Goal: Communication & Community: Answer question/provide support

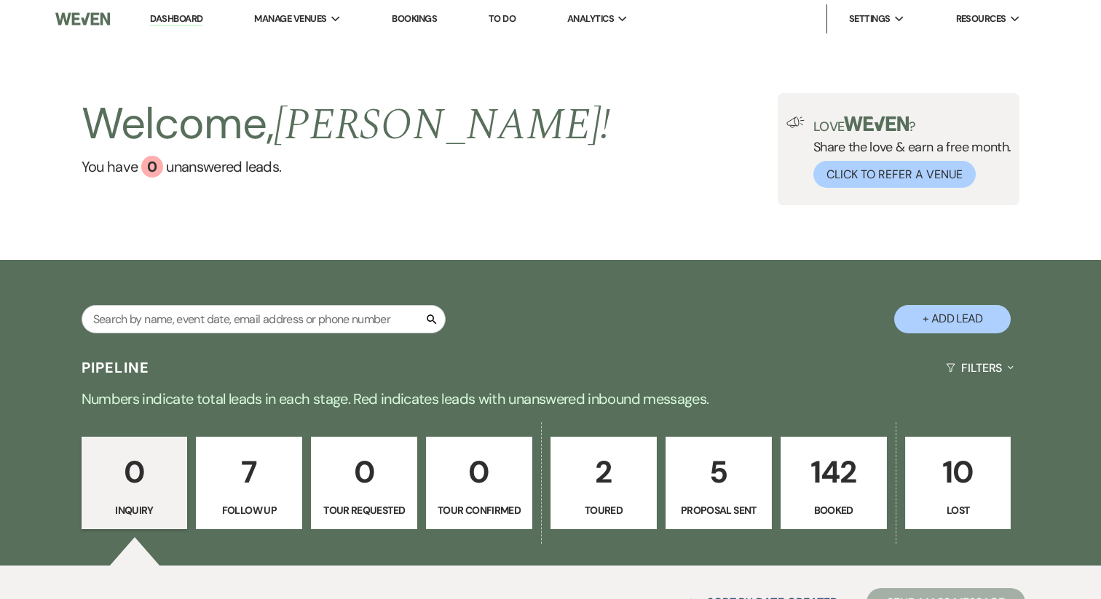
click at [234, 324] on input "text" at bounding box center [264, 319] width 364 height 28
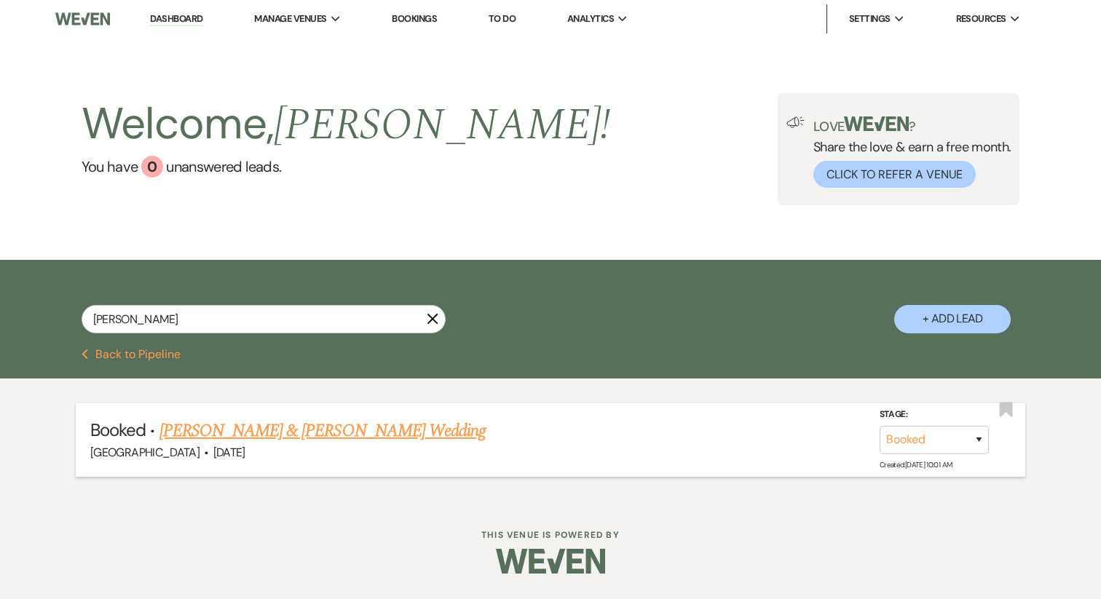
type input "[PERSON_NAME]"
click at [251, 436] on link "[PERSON_NAME] & [PERSON_NAME] Wedding" at bounding box center [322, 431] width 326 height 26
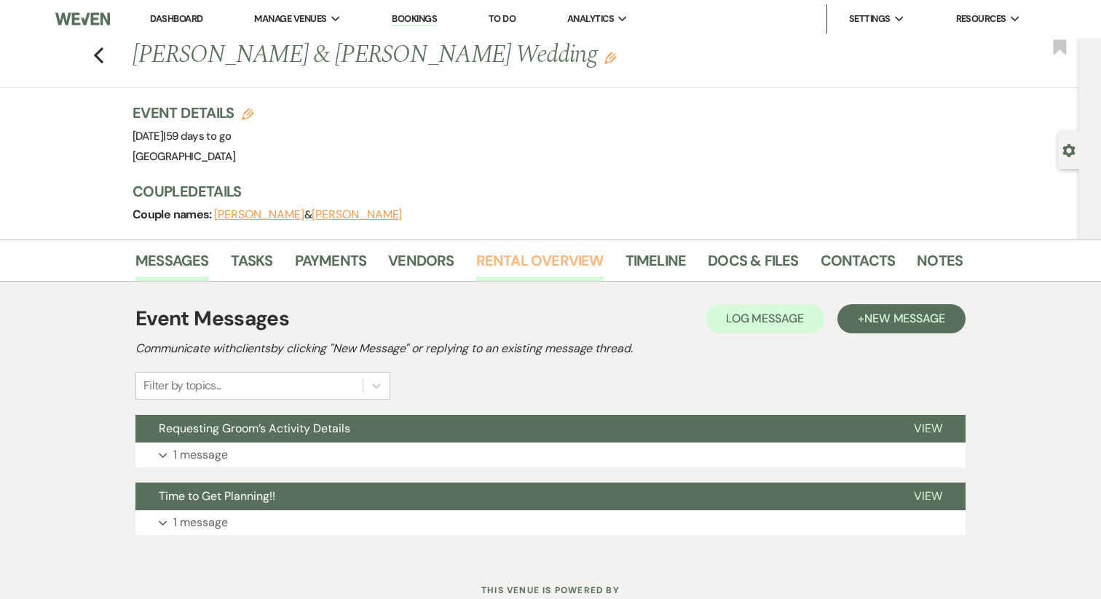
click at [536, 261] on link "Rental Overview" at bounding box center [539, 265] width 127 height 32
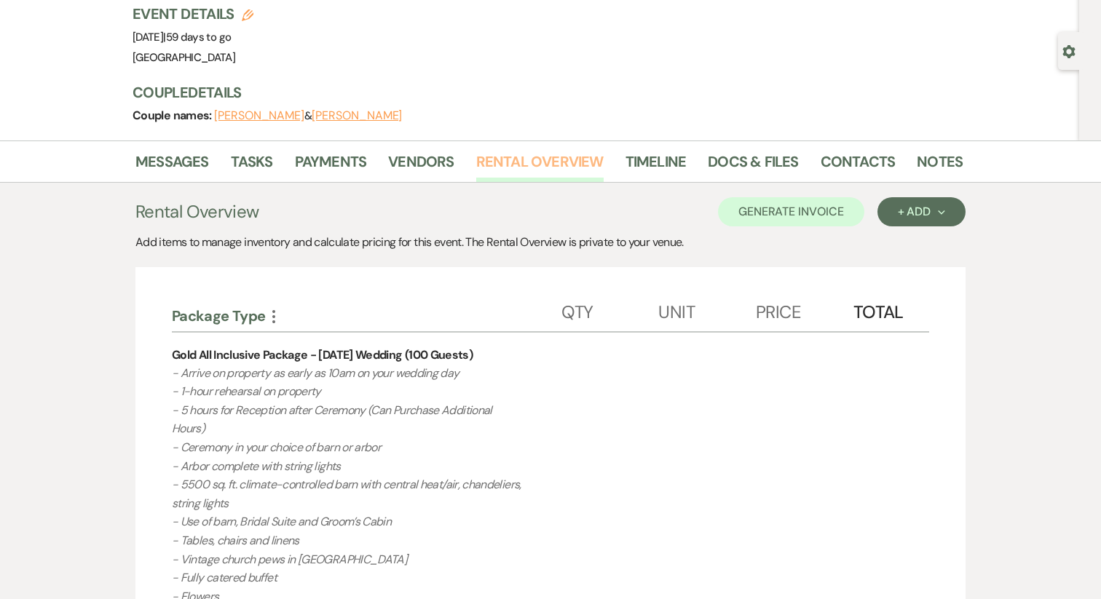
scroll to position [100, 0]
click at [193, 159] on link "Messages" at bounding box center [172, 165] width 74 height 32
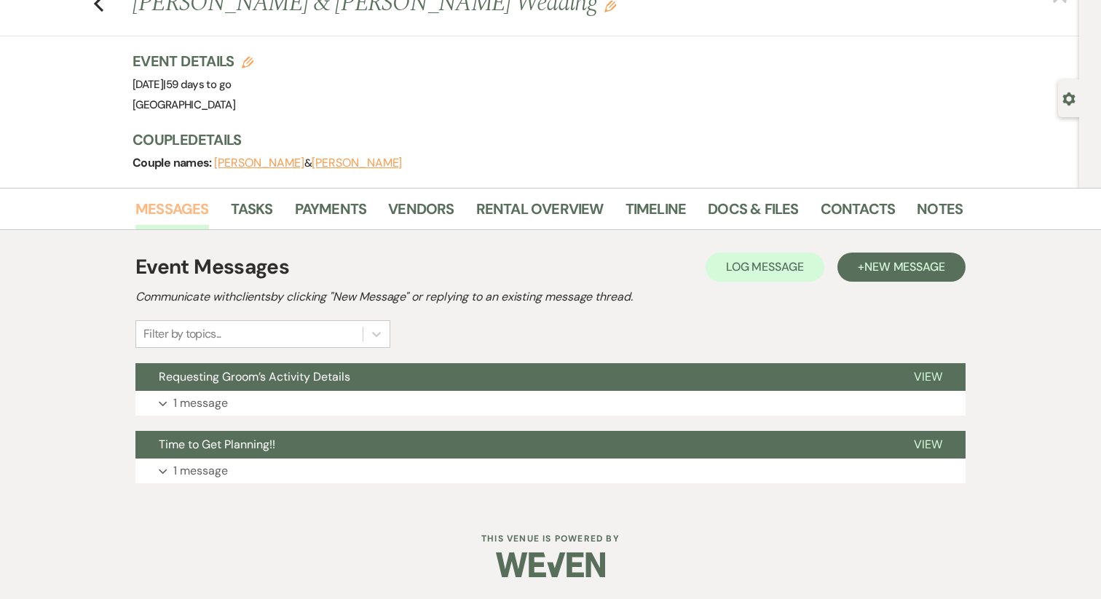
scroll to position [52, 0]
click at [217, 404] on p "1 message" at bounding box center [200, 403] width 55 height 19
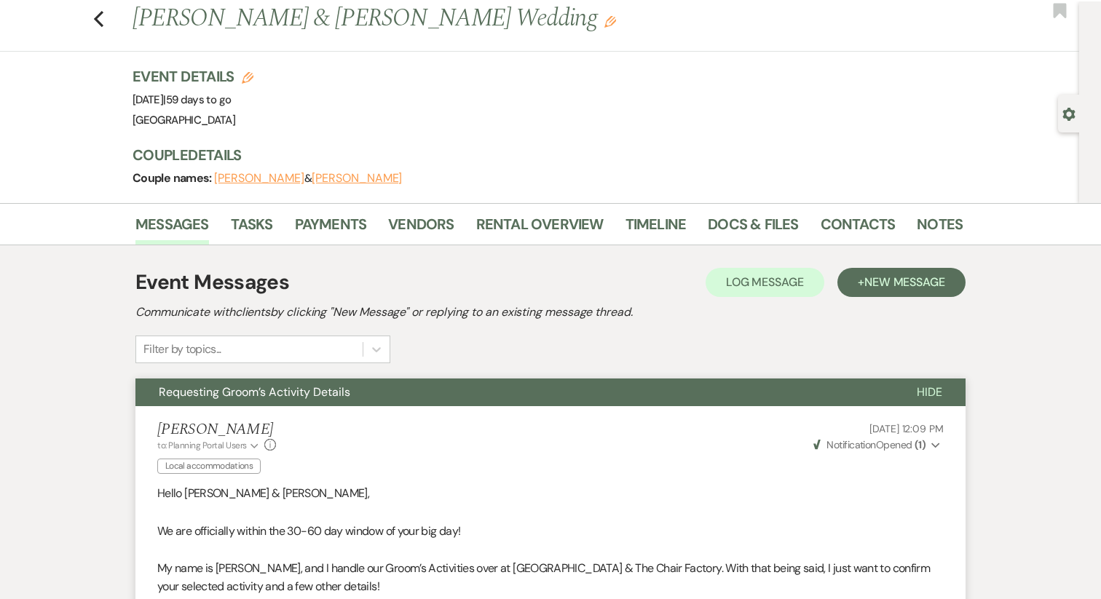
scroll to position [0, 0]
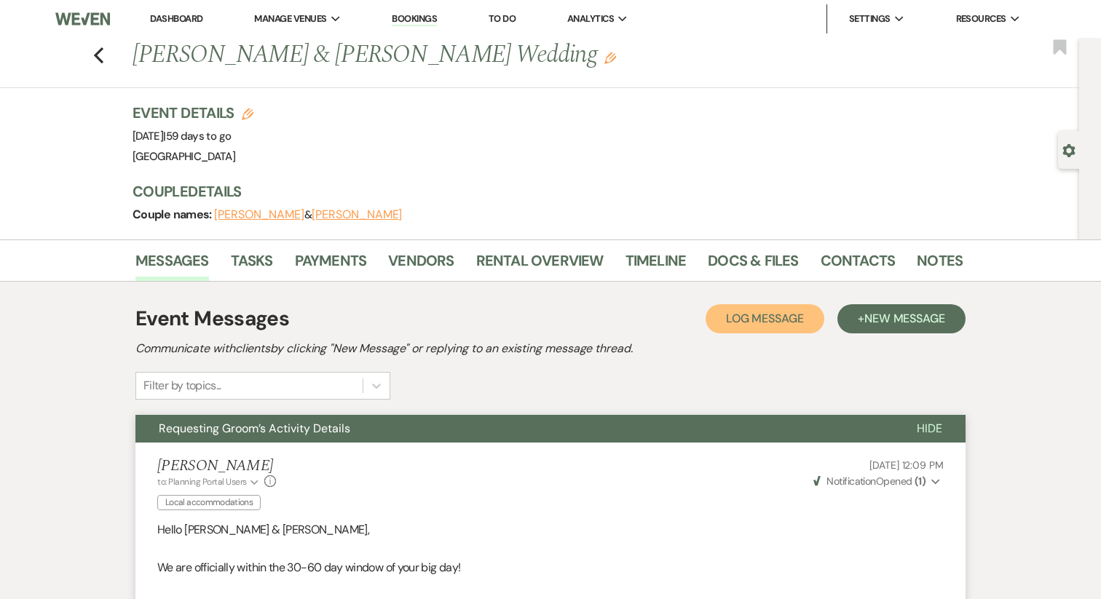
click at [729, 314] on span "Log Message" at bounding box center [765, 318] width 78 height 15
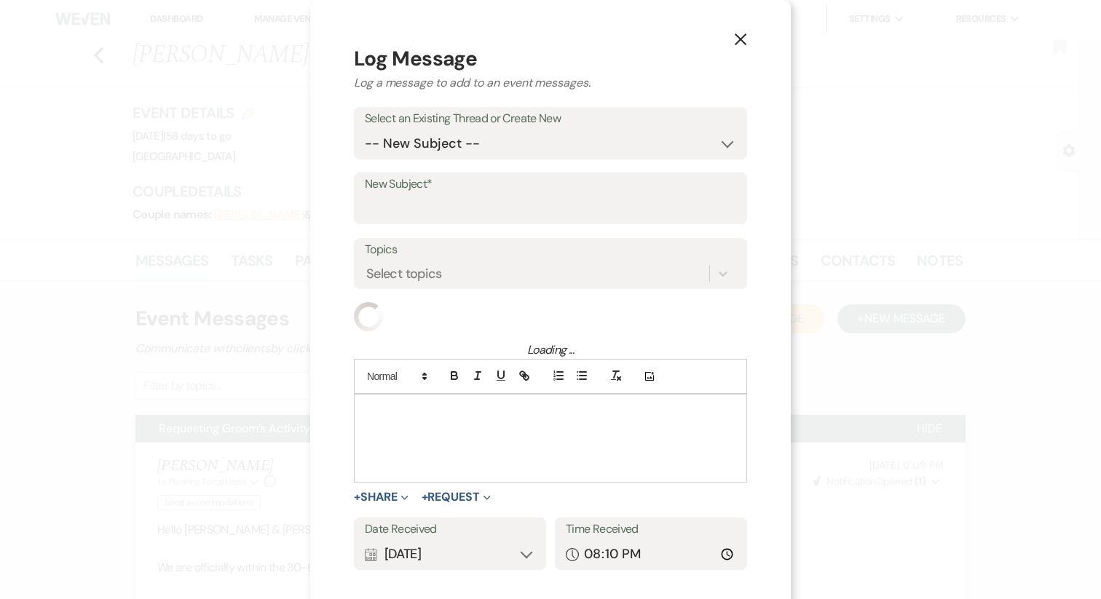
scroll to position [8, 0]
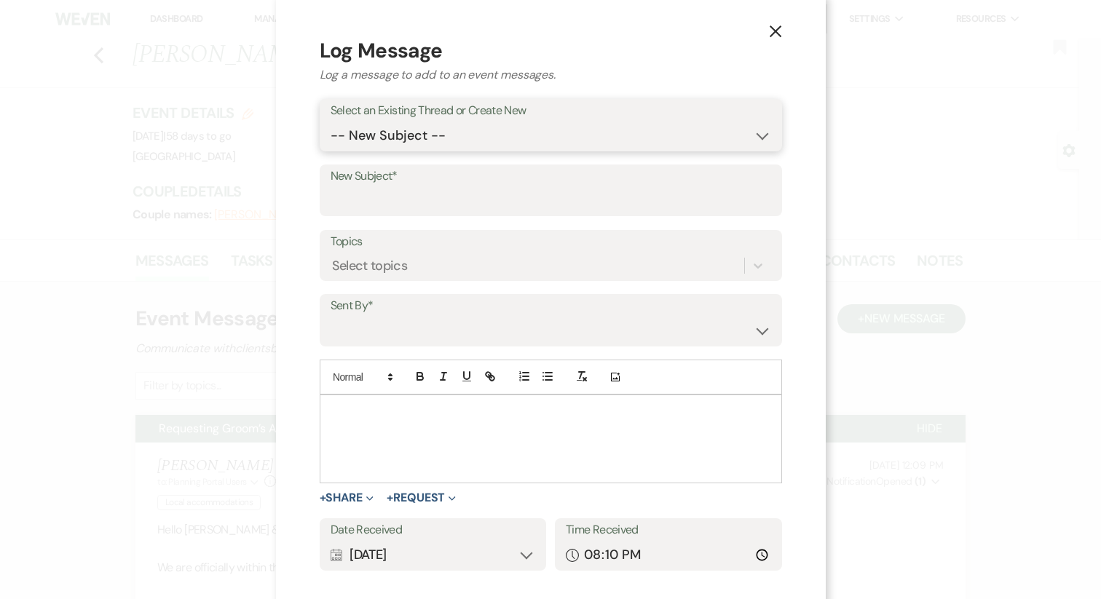
click at [417, 140] on select "-- New Subject -- Requesting Groom’s Activity Details Time to Get Planning!!" at bounding box center [550, 136] width 440 height 28
select select "447705"
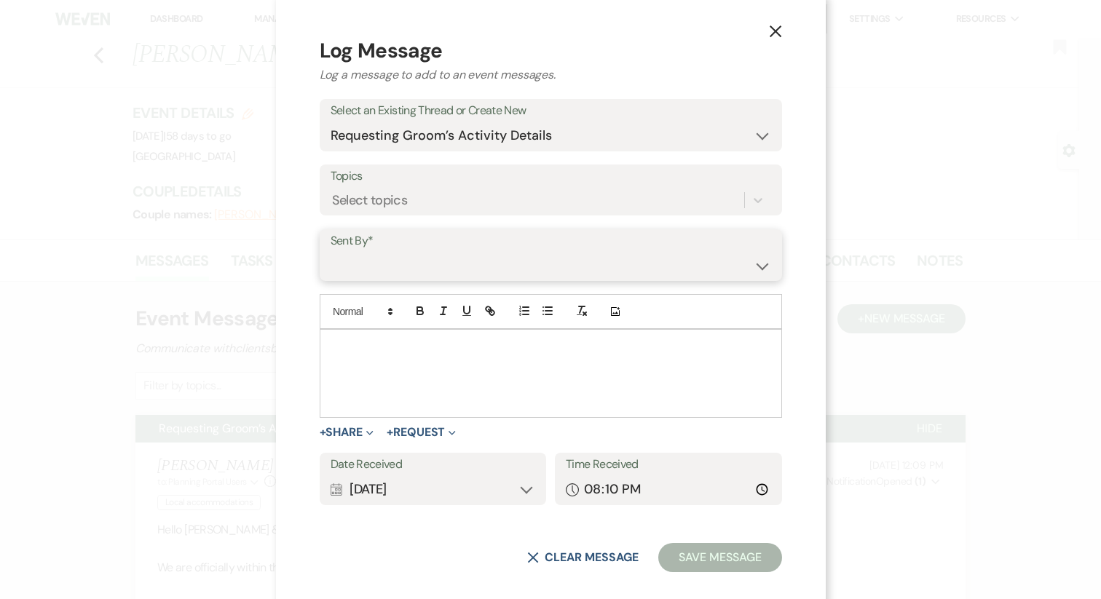
click at [421, 256] on select "[PERSON_NAME] ([PERSON_NAME][EMAIL_ADDRESS][DOMAIN_NAME]) [PERSON_NAME] ([PERSO…" at bounding box center [550, 265] width 440 height 28
select select "contact-289183"
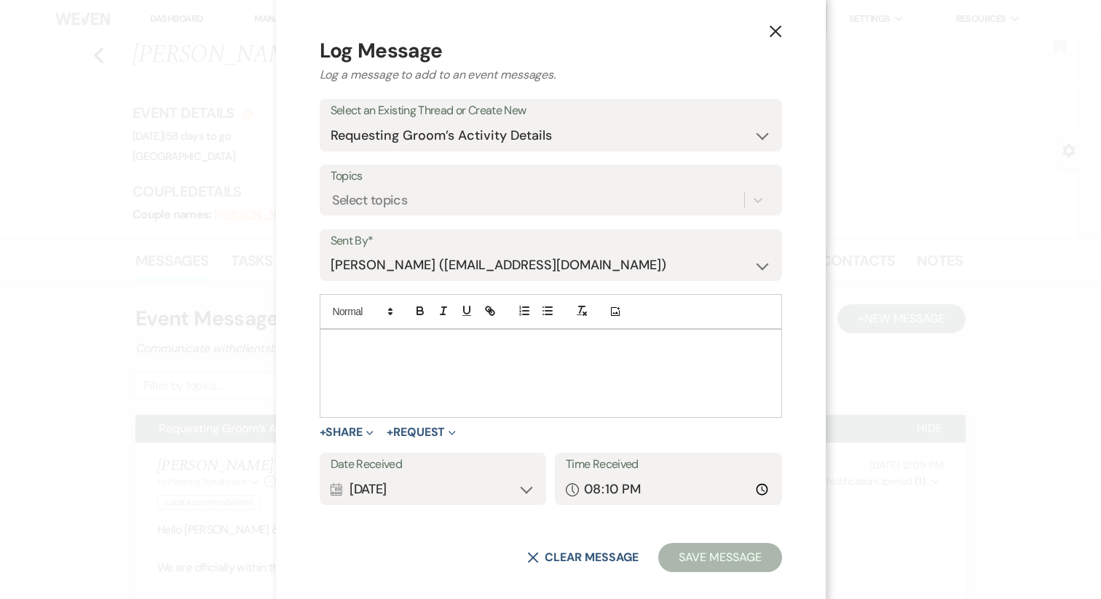
click at [396, 365] on div at bounding box center [550, 373] width 461 height 87
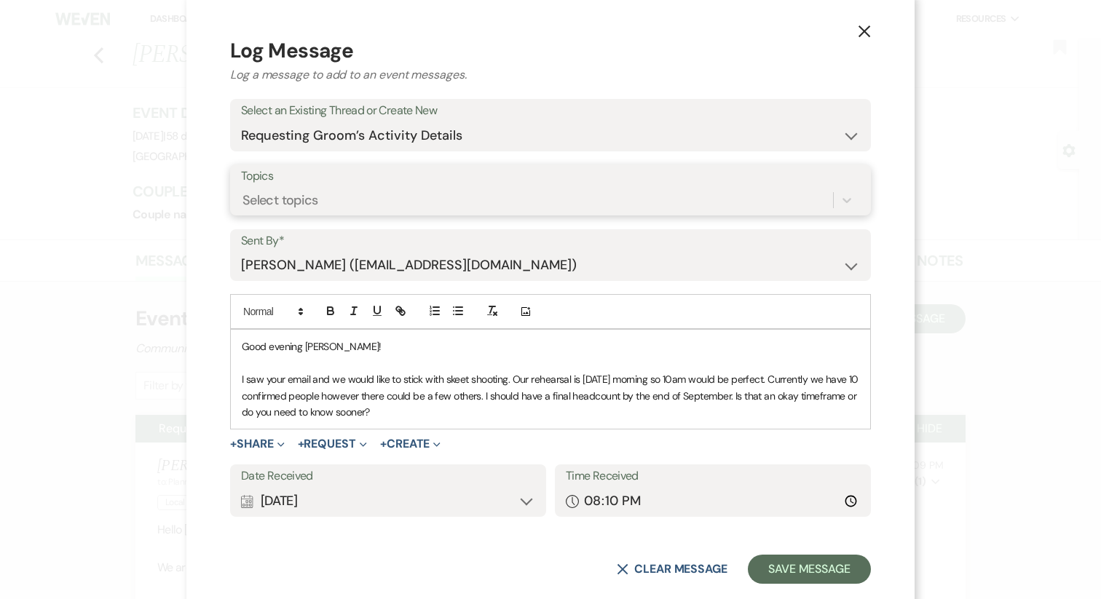
click at [312, 194] on div "Select topics" at bounding box center [280, 201] width 76 height 20
type input "foll"
click at [325, 236] on div "Follow-ups" at bounding box center [550, 237] width 619 height 29
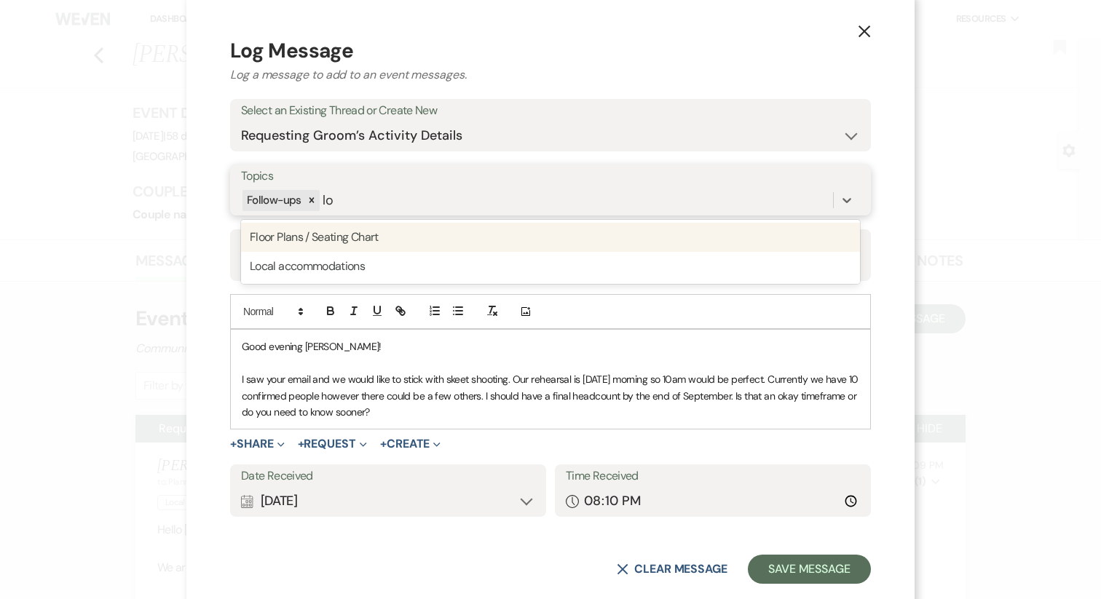
type input "loc"
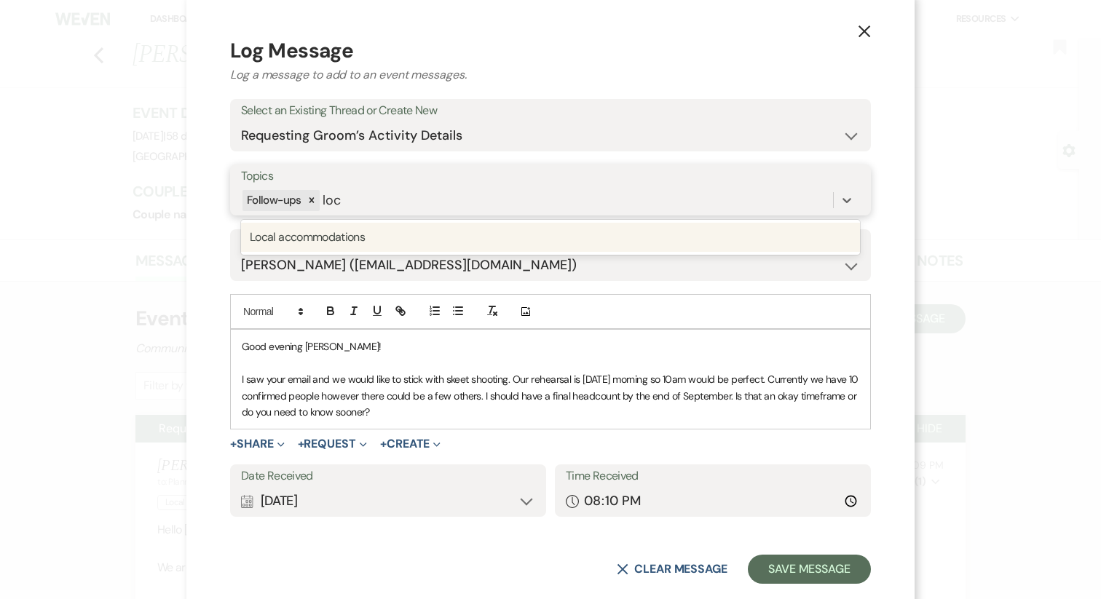
click at [321, 232] on div "Local accommodations" at bounding box center [550, 237] width 619 height 29
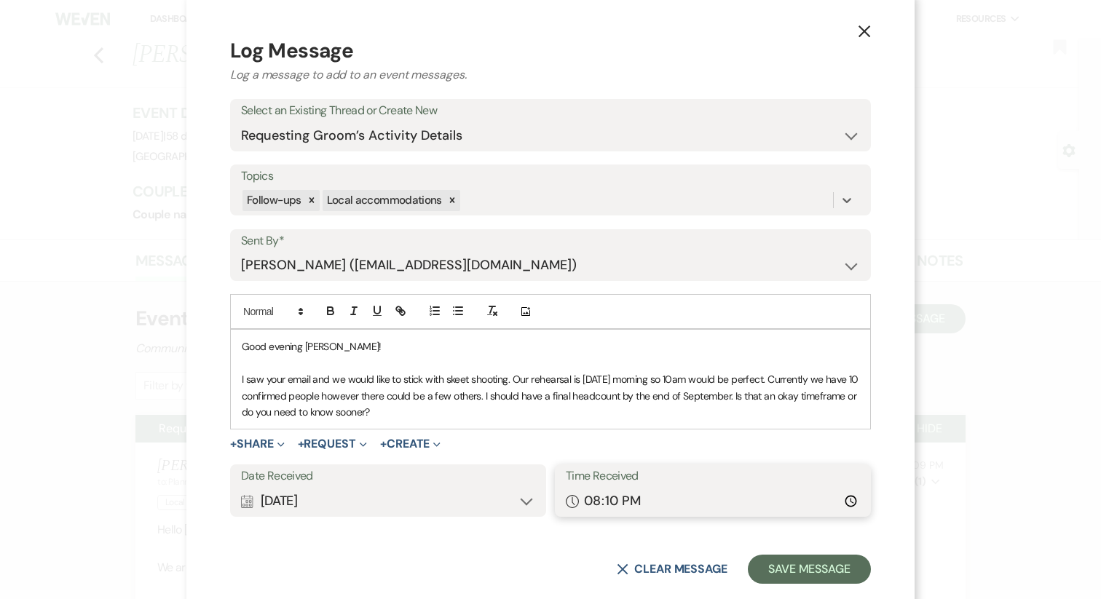
click at [586, 504] on input "20:10" at bounding box center [713, 501] width 294 height 28
type input "18:55"
click at [791, 575] on button "Save Message" at bounding box center [809, 569] width 123 height 29
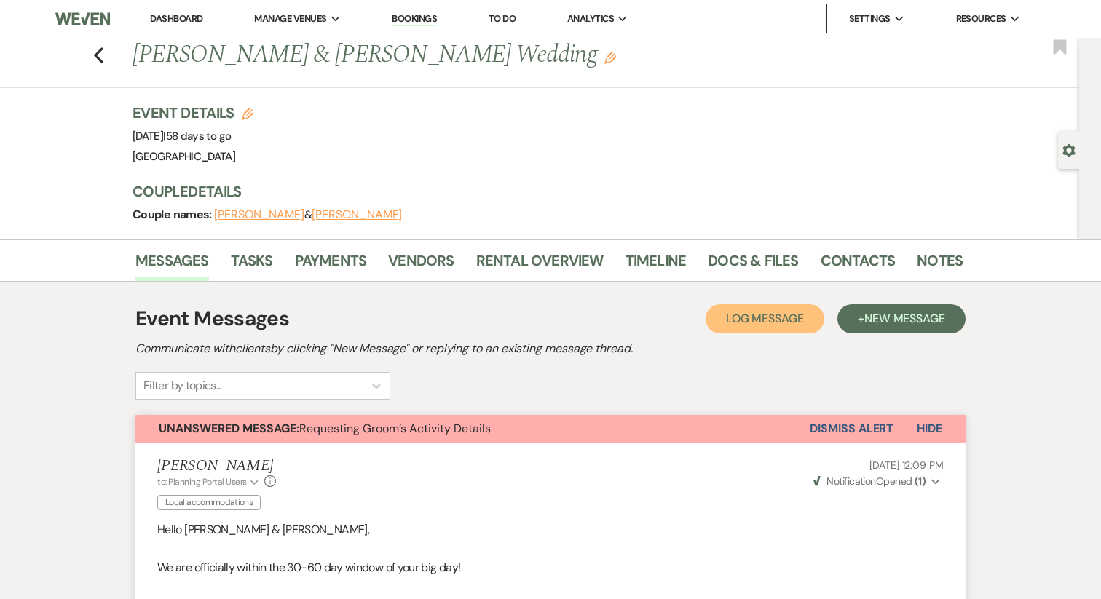
click at [748, 327] on button "Log Log Message" at bounding box center [764, 318] width 119 height 29
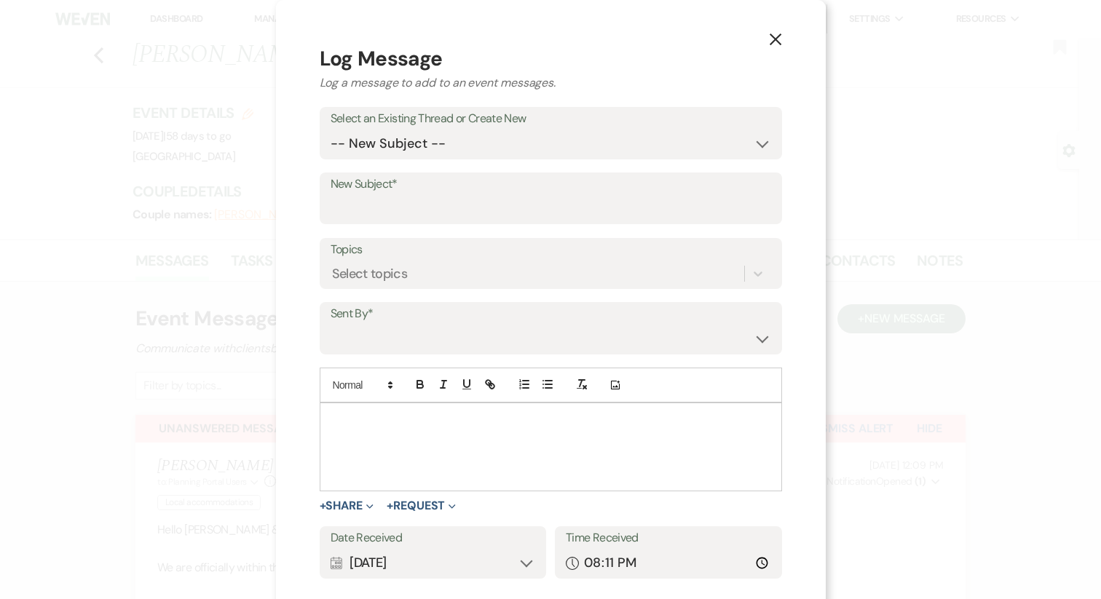
scroll to position [12, 0]
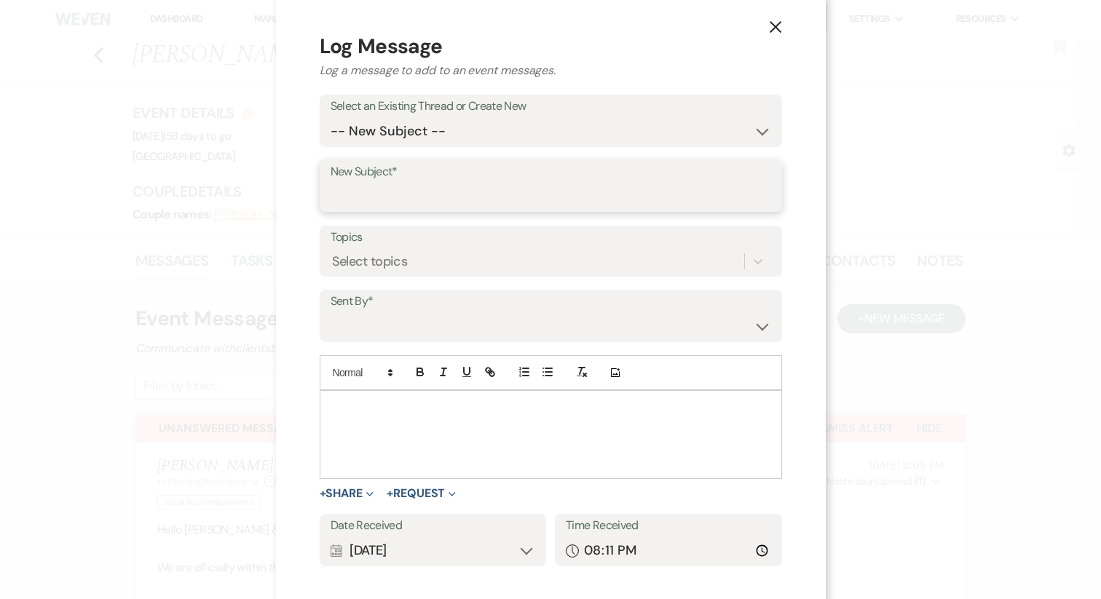
click at [394, 185] on input "New Subject*" at bounding box center [550, 196] width 440 height 28
click at [387, 130] on select "-- New Subject -- Requesting Groom’s Activity Details Time to Get Planning!!" at bounding box center [550, 131] width 440 height 28
click at [387, 140] on select "-- New Subject -- Requesting Groom’s Activity Details Time to Get Planning!!" at bounding box center [550, 131] width 440 height 28
select select "447705"
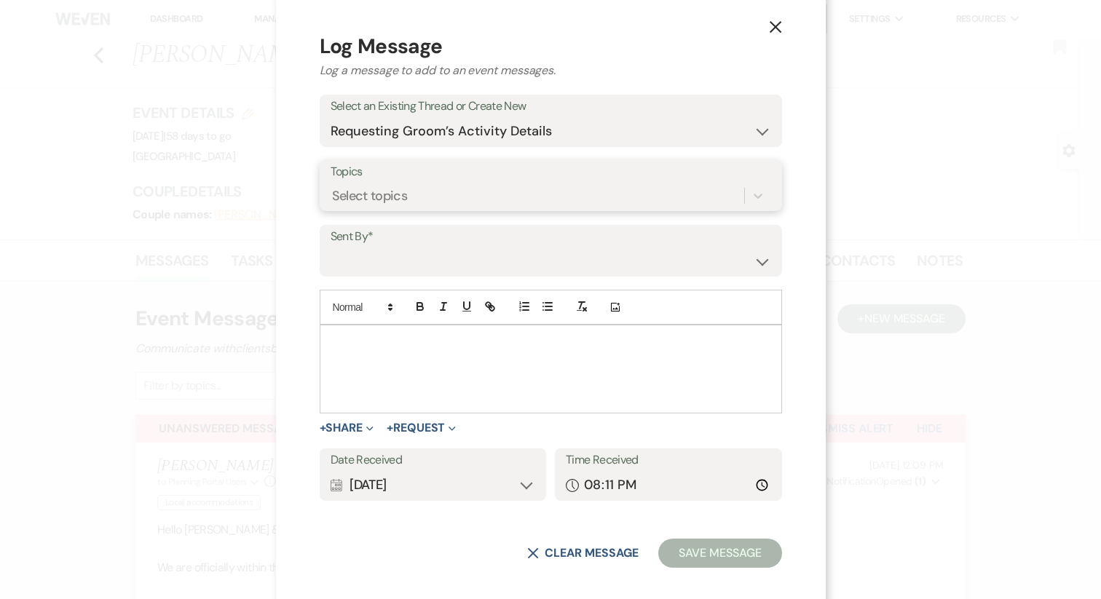
click at [394, 206] on div "Select topics" at bounding box center [536, 195] width 413 height 25
type input "local"
click at [406, 229] on div "Local accommodations" at bounding box center [550, 232] width 440 height 29
type input "foll"
click at [389, 232] on div "Follow-ups" at bounding box center [550, 232] width 440 height 29
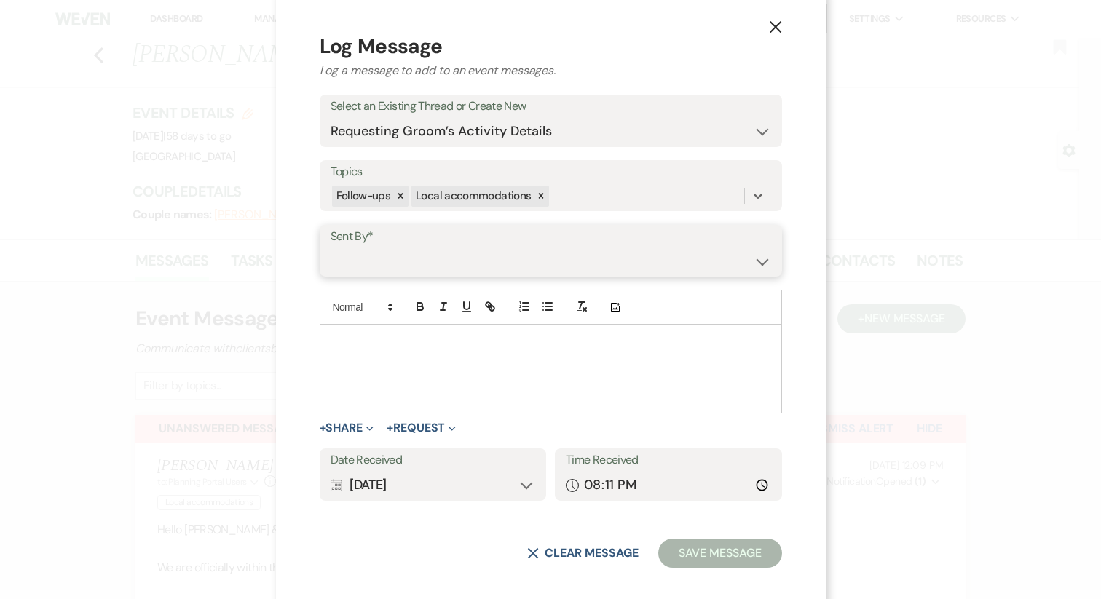
click at [390, 269] on select "[PERSON_NAME] ([PERSON_NAME][EMAIL_ADDRESS][DOMAIN_NAME]) [PERSON_NAME] ([PERSO…" at bounding box center [550, 261] width 440 height 28
select select "user-193873"
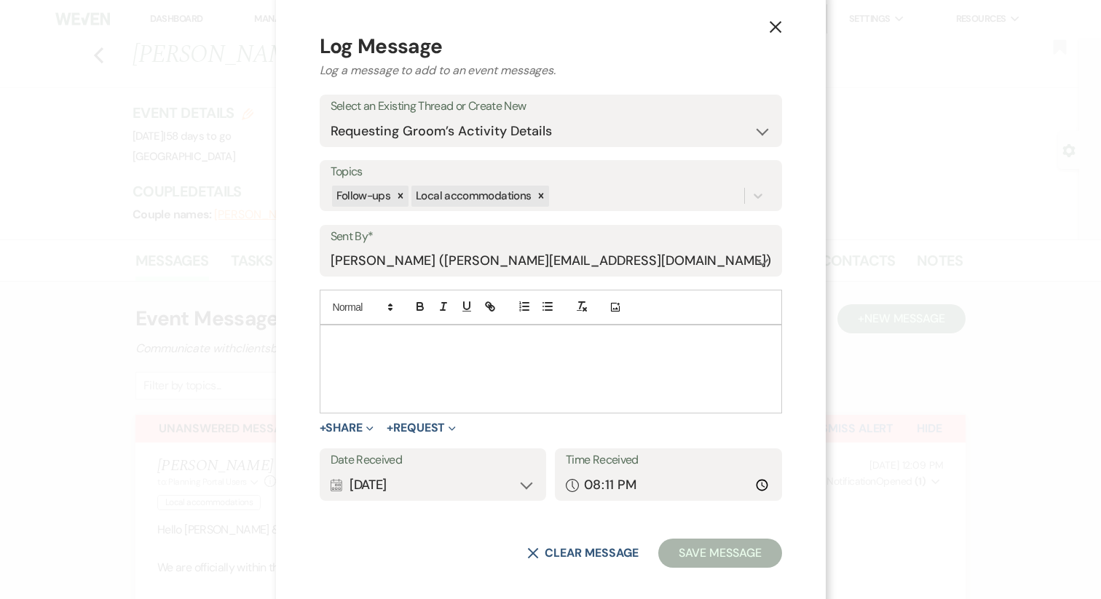
click at [387, 338] on p at bounding box center [550, 342] width 439 height 16
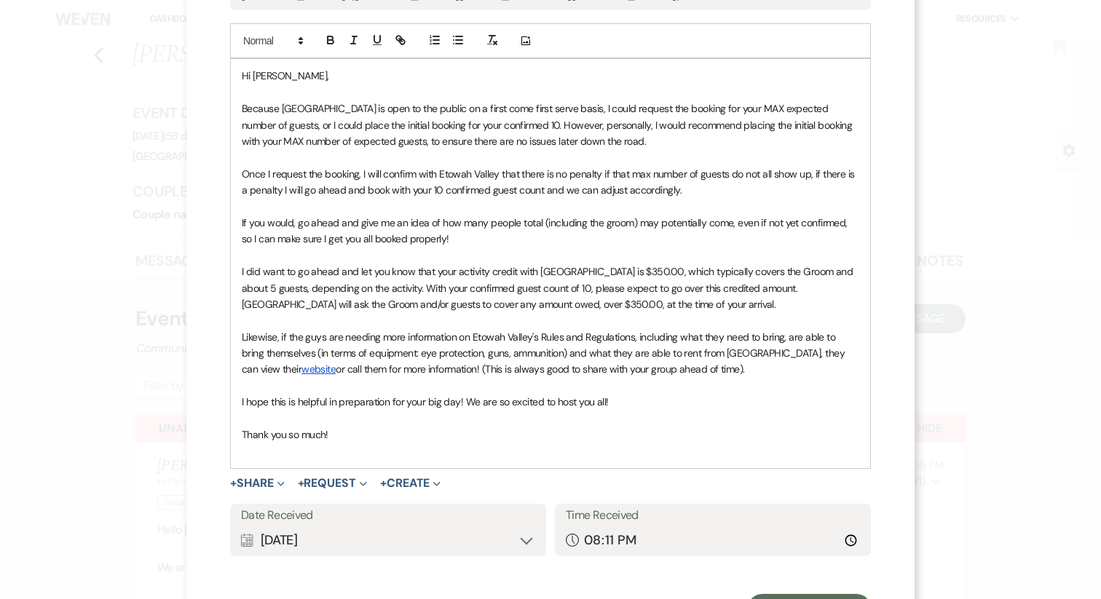
scroll to position [290, 0]
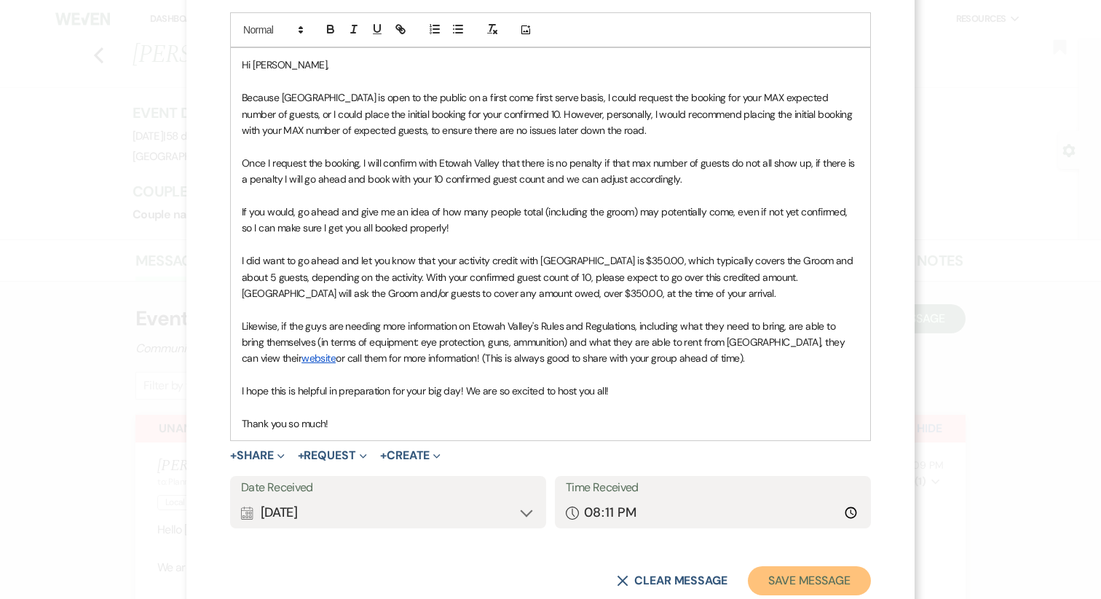
click at [777, 577] on button "Save Message" at bounding box center [809, 580] width 123 height 29
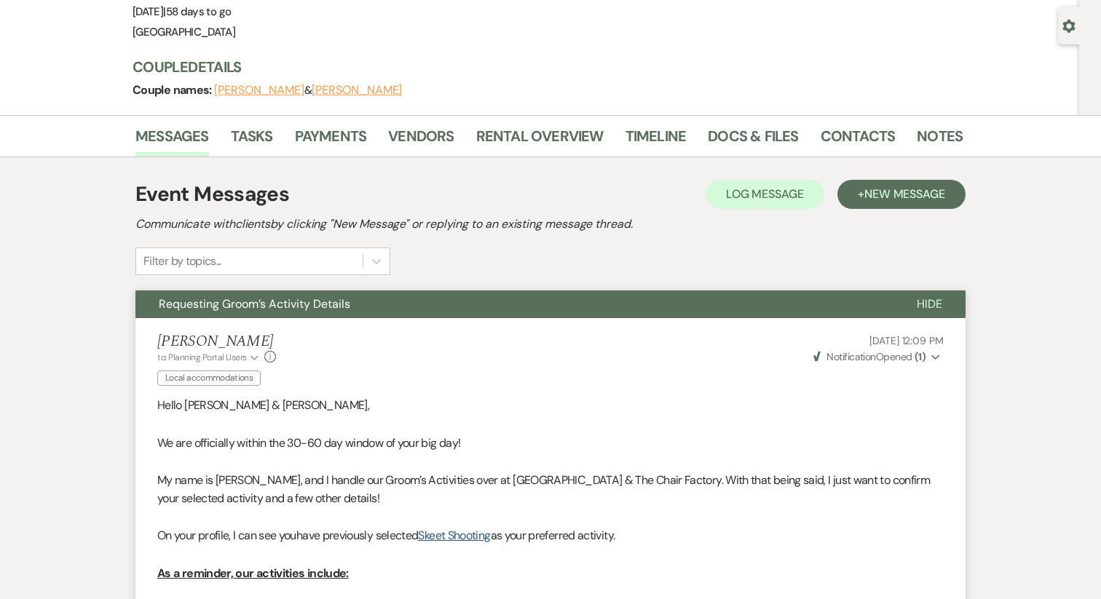
scroll to position [0, 0]
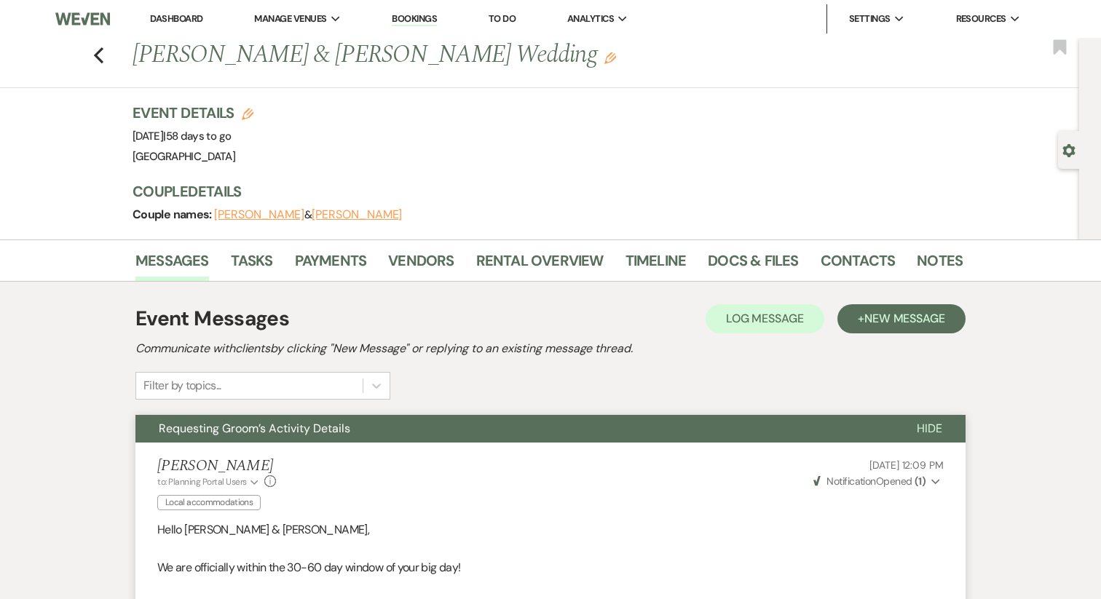
click at [250, 433] on span "Requesting Groom’s Activity Details" at bounding box center [254, 428] width 191 height 15
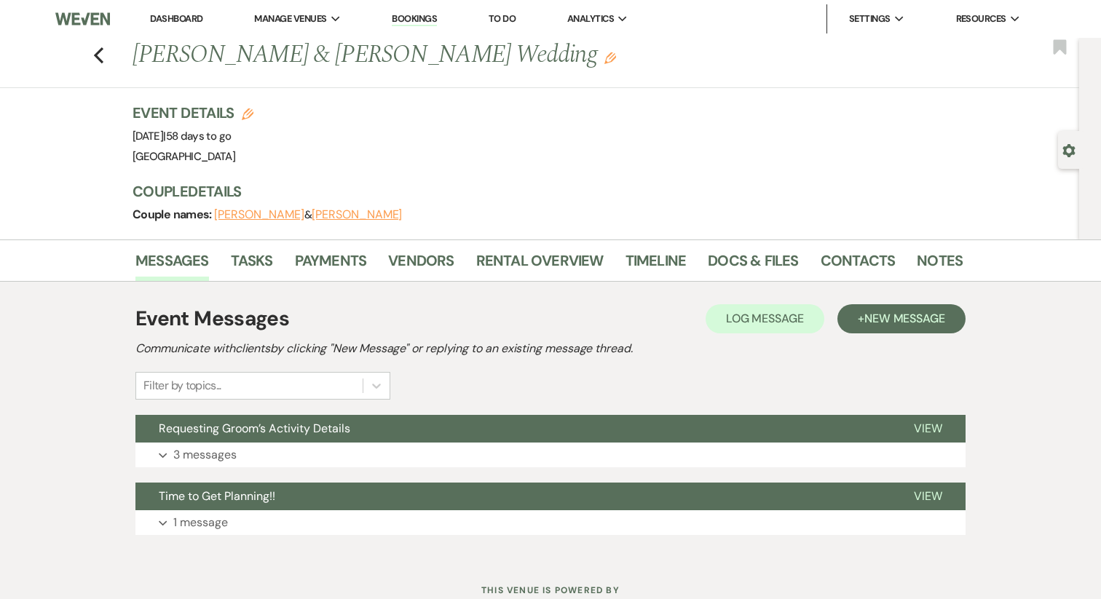
click at [171, 20] on link "Dashboard" at bounding box center [176, 18] width 52 height 12
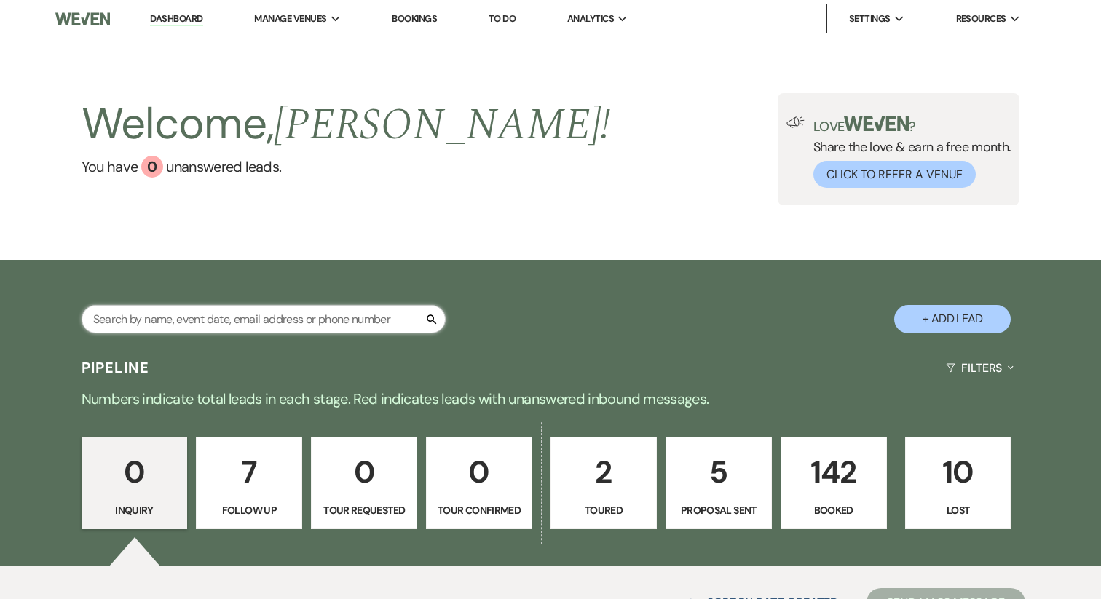
click at [214, 311] on input "text" at bounding box center [264, 319] width 364 height 28
type input "[PERSON_NAME]"
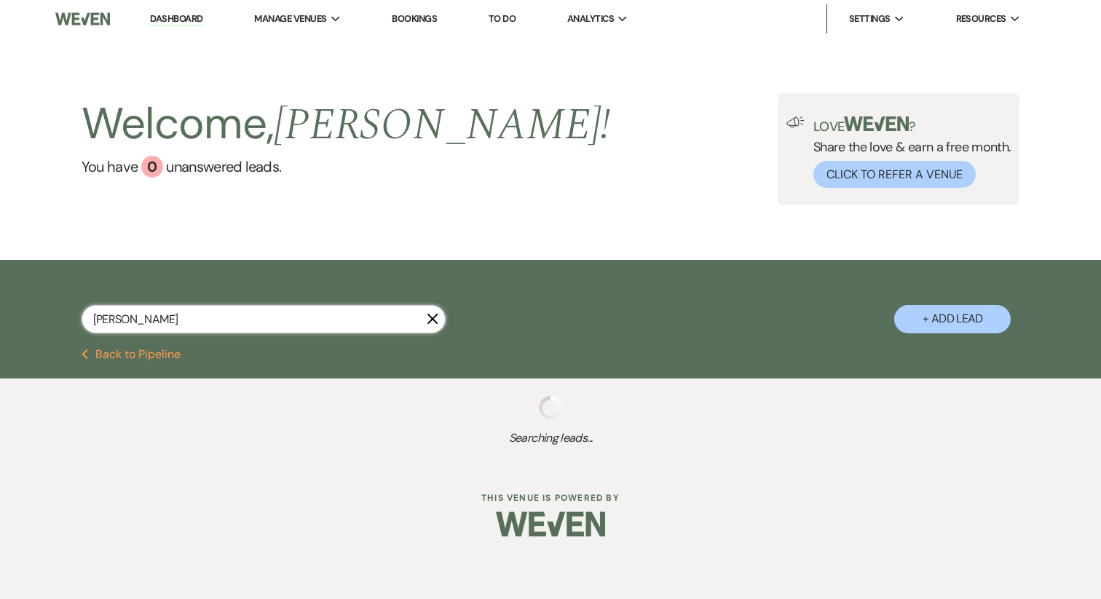
select select "9"
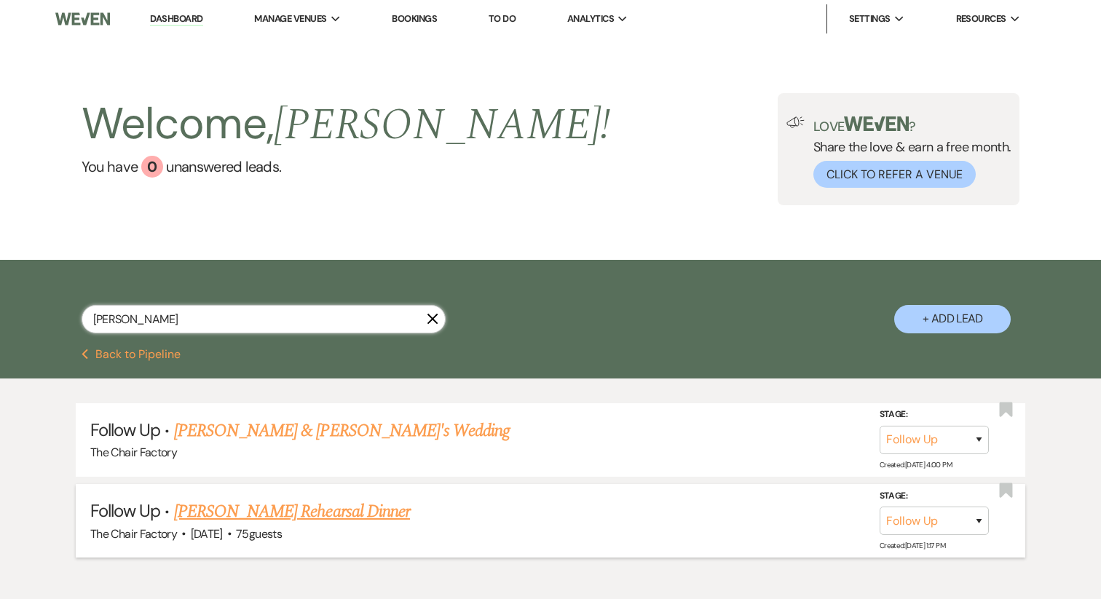
type input "[PERSON_NAME]"
click at [314, 519] on link "[PERSON_NAME] Rehearsal Dinner" at bounding box center [292, 512] width 236 height 26
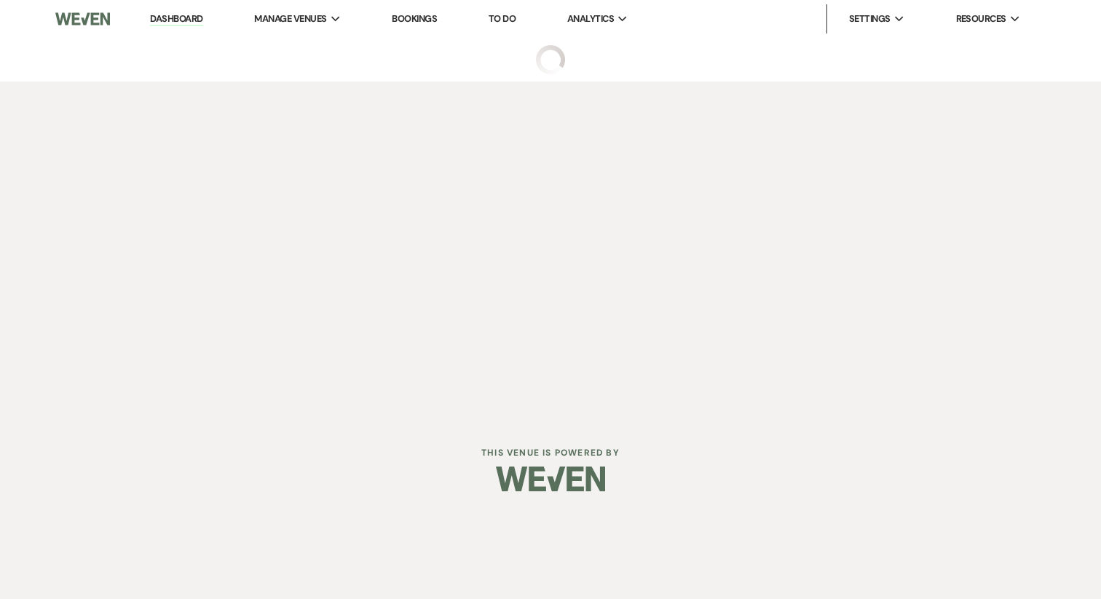
select select "9"
select select "14"
select select "11"
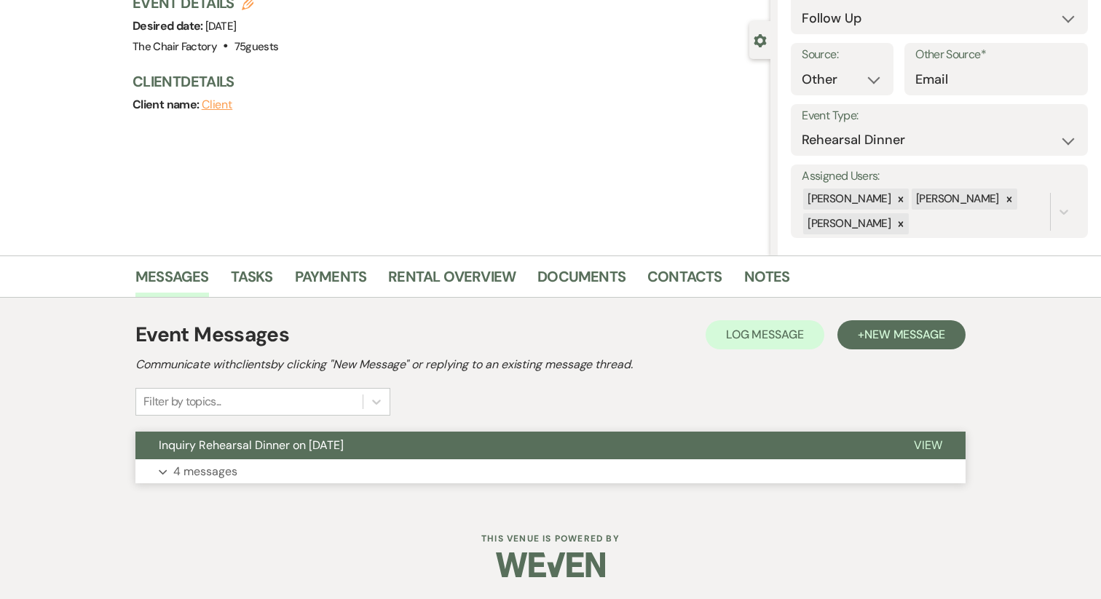
click at [233, 467] on p "4 messages" at bounding box center [205, 471] width 64 height 19
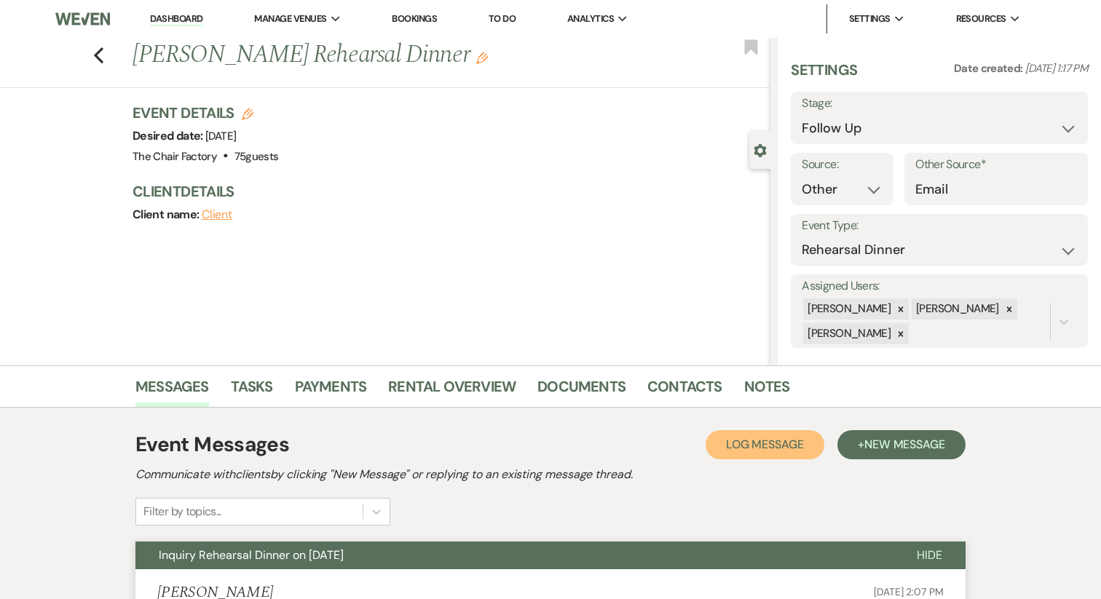
click at [746, 448] on span "Log Message" at bounding box center [765, 444] width 78 height 15
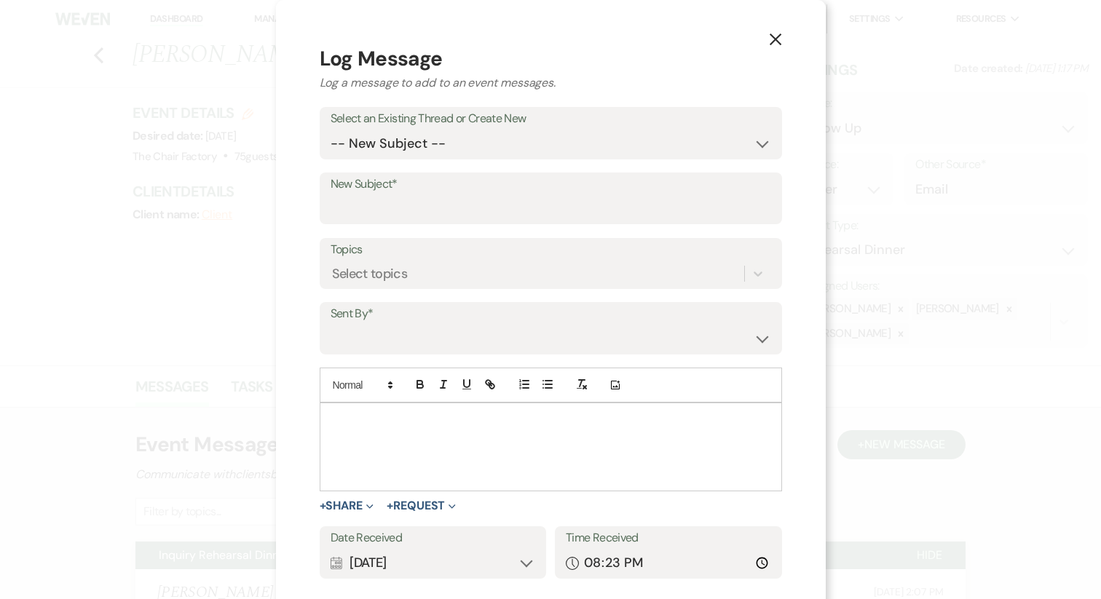
scroll to position [8, 0]
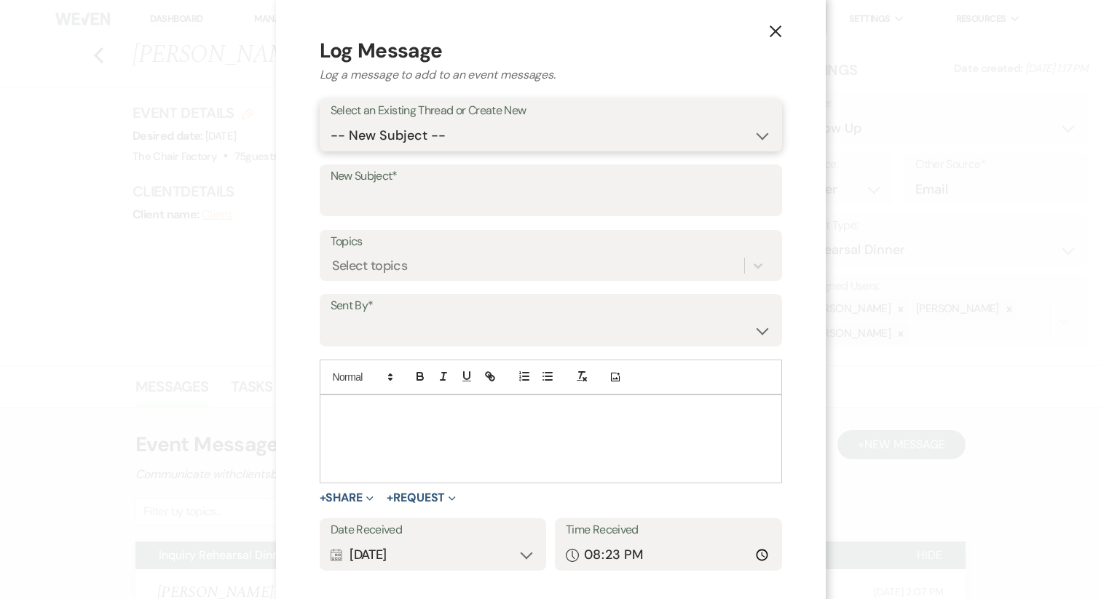
click at [412, 140] on select "-- New Subject -- Inquiry Rehearsal Dinner on [DATE]" at bounding box center [550, 136] width 440 height 28
select select "429685"
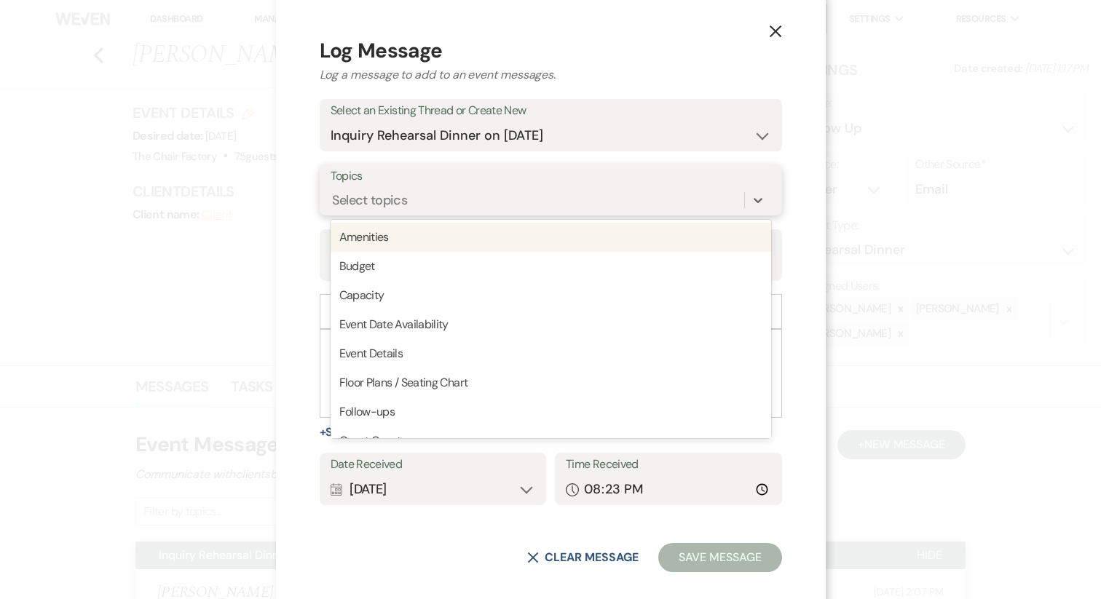
click at [408, 200] on div "Select topics" at bounding box center [370, 201] width 76 height 20
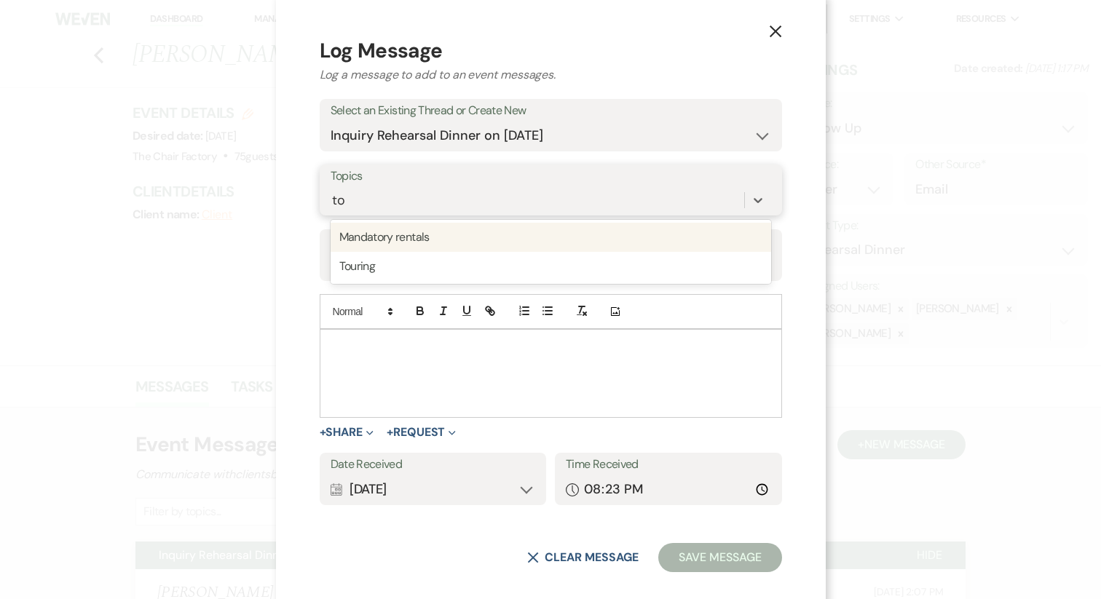
type input "tour"
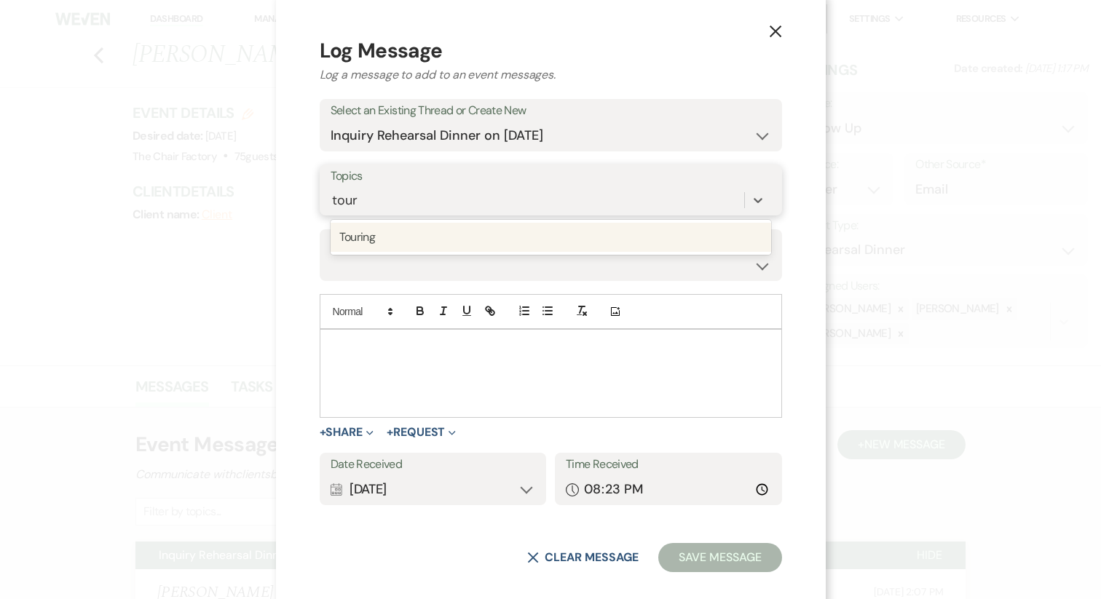
click at [432, 244] on div "Touring" at bounding box center [550, 237] width 440 height 29
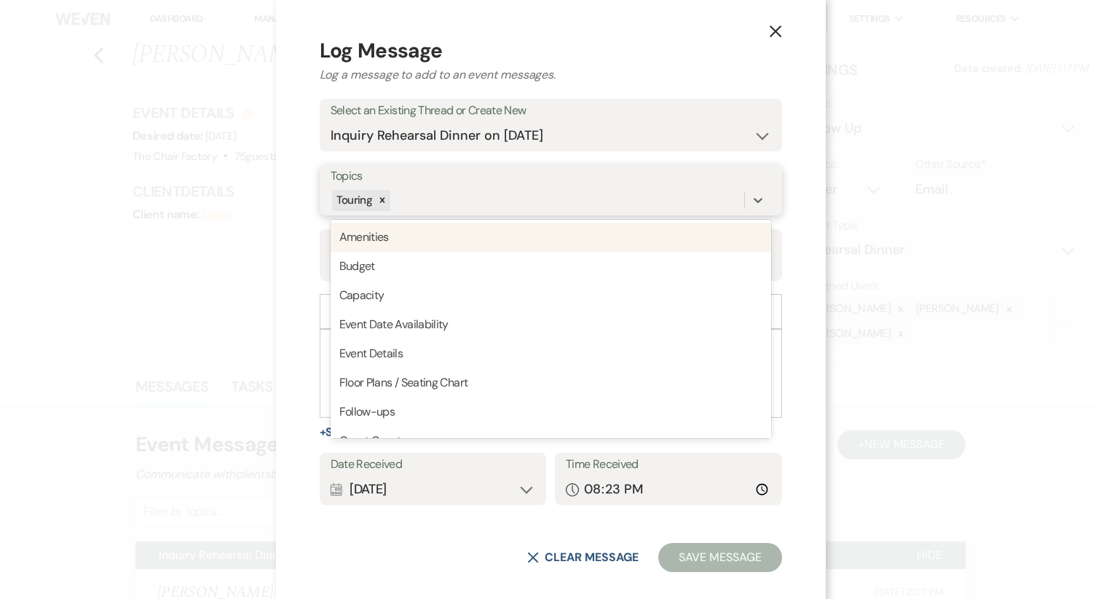
click at [434, 193] on div "Touring" at bounding box center [536, 200] width 413 height 25
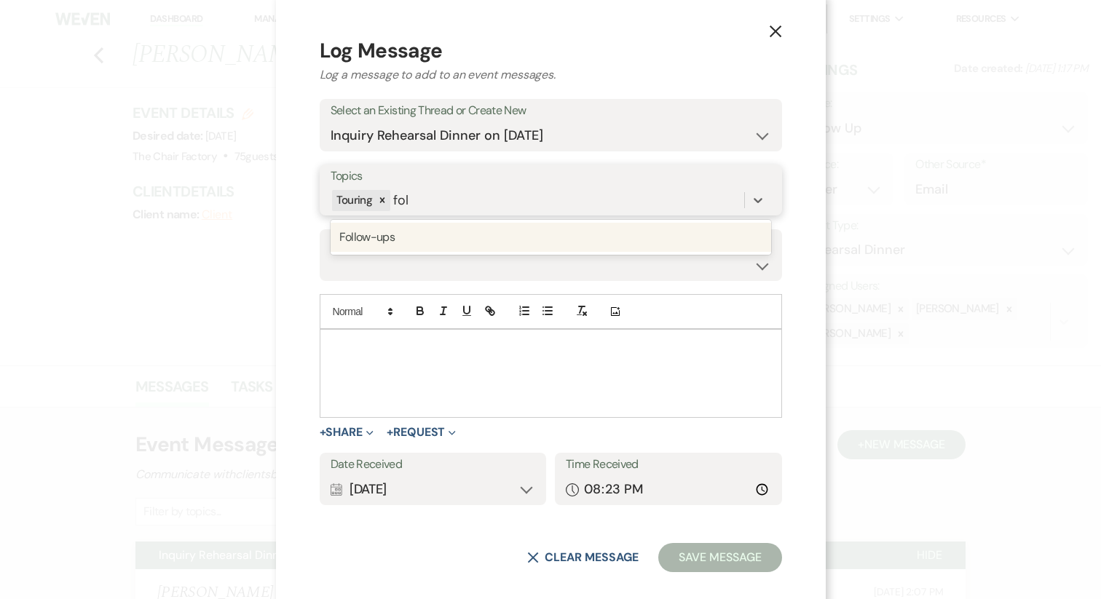
type input "foll"
click at [434, 231] on div "Follow-ups" at bounding box center [550, 237] width 440 height 29
click at [418, 284] on form "Log Message Log a message to add to an event messages. Select an Existing Threa…" at bounding box center [551, 304] width 462 height 537
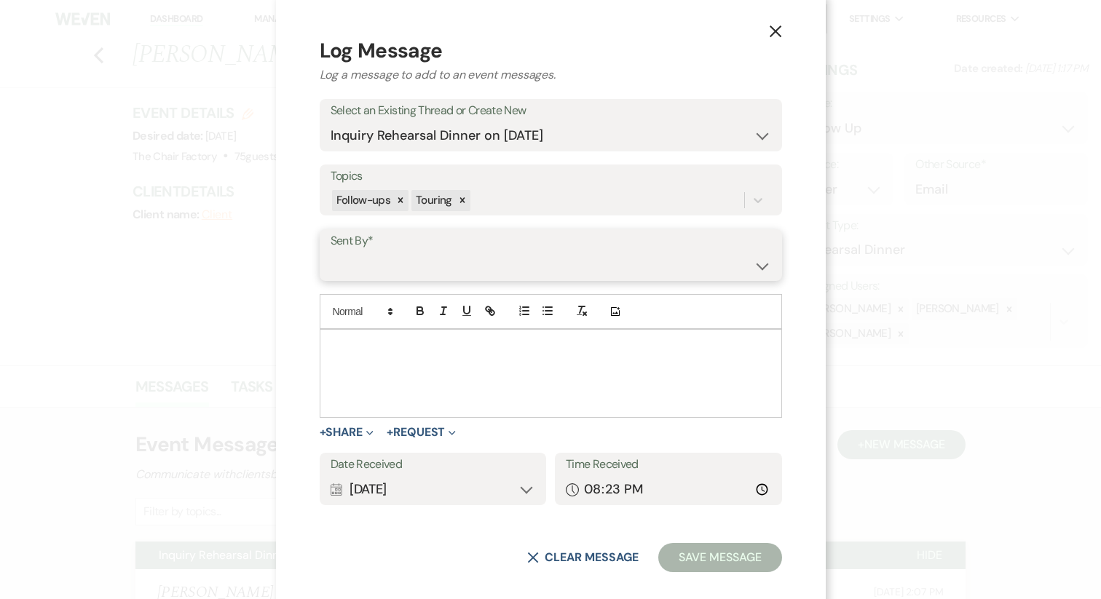
click at [404, 262] on select "[PERSON_NAME] ([PERSON_NAME][EMAIL_ADDRESS][DOMAIN_NAME]) [PERSON_NAME] ([PERSO…" at bounding box center [550, 265] width 440 height 28
select select "user-193873"
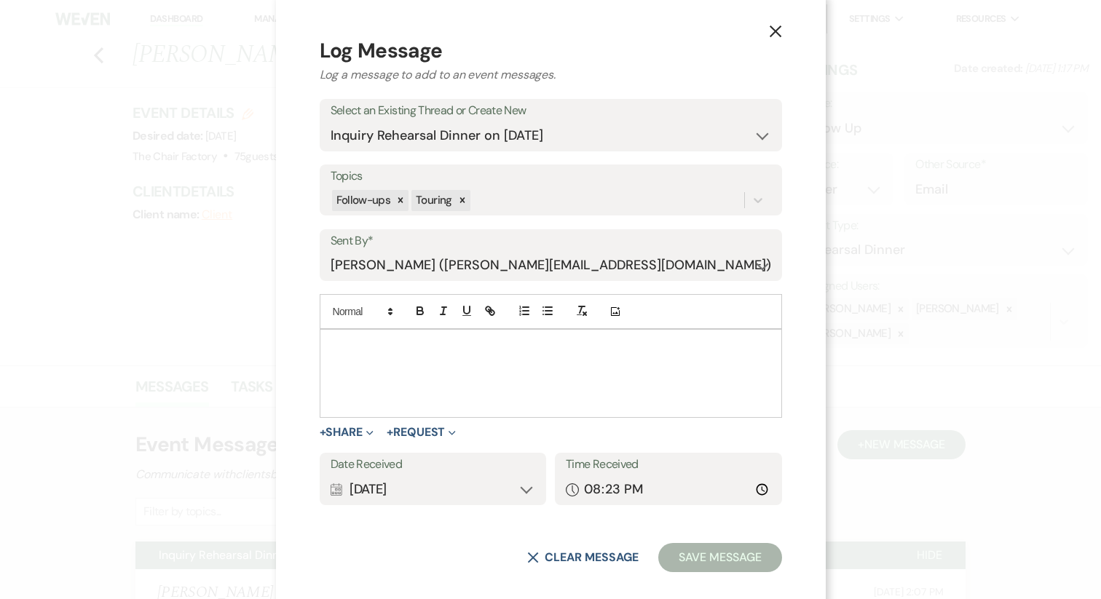
click at [423, 373] on div at bounding box center [550, 373] width 461 height 87
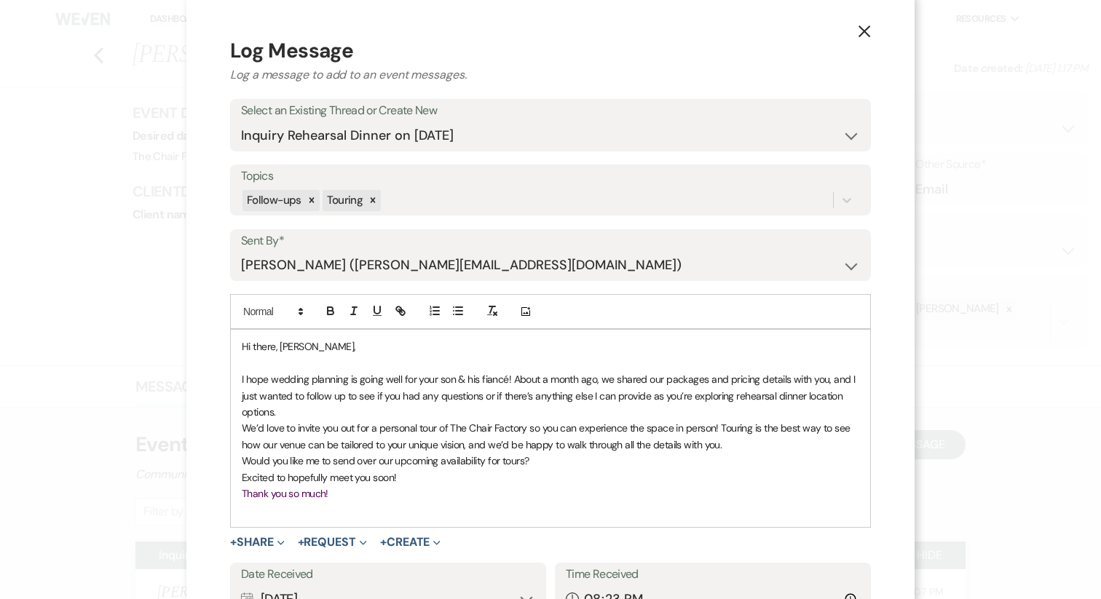
click at [299, 411] on p "I hope wedding planning is going well for your son & his fiancé! About a month …" at bounding box center [550, 395] width 617 height 49
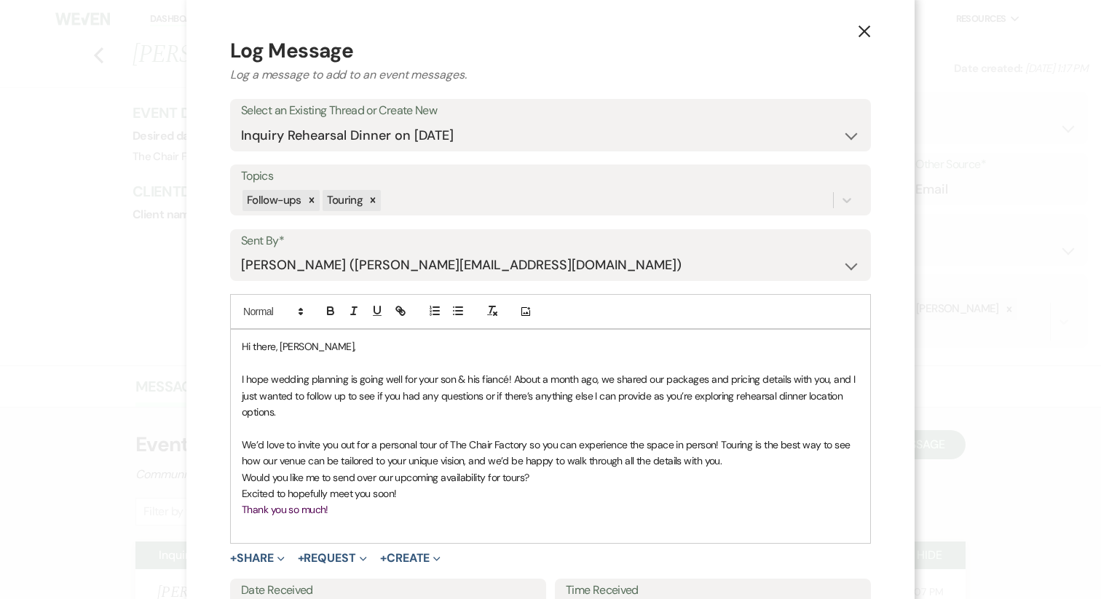
click at [242, 491] on span "Excited to hopefully meet you soon!" at bounding box center [319, 493] width 154 height 13
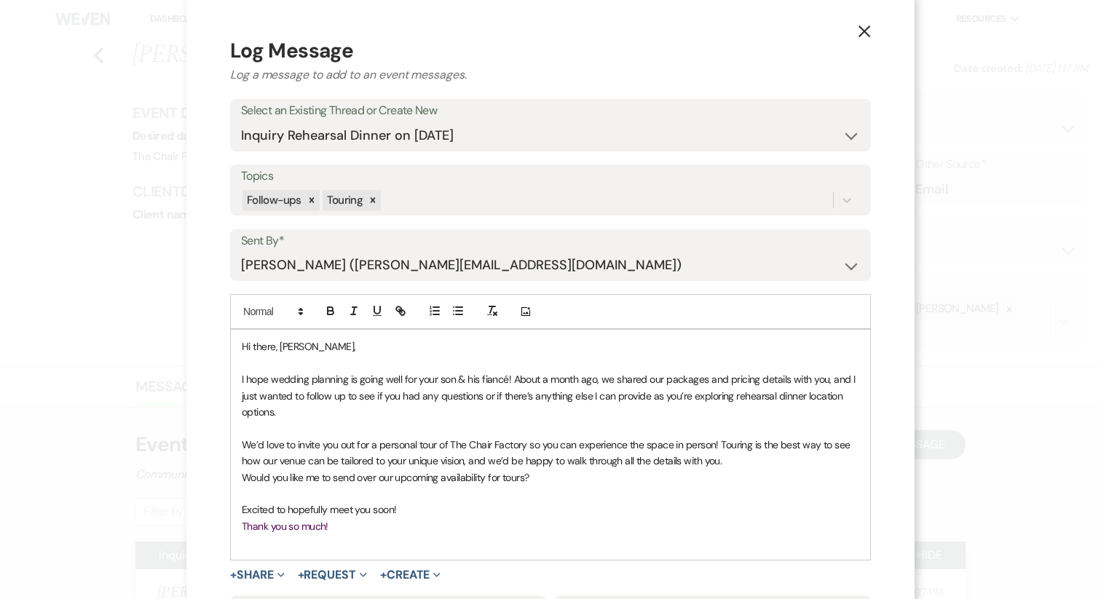
click at [254, 531] on span "Thank you so much!" at bounding box center [285, 526] width 87 height 13
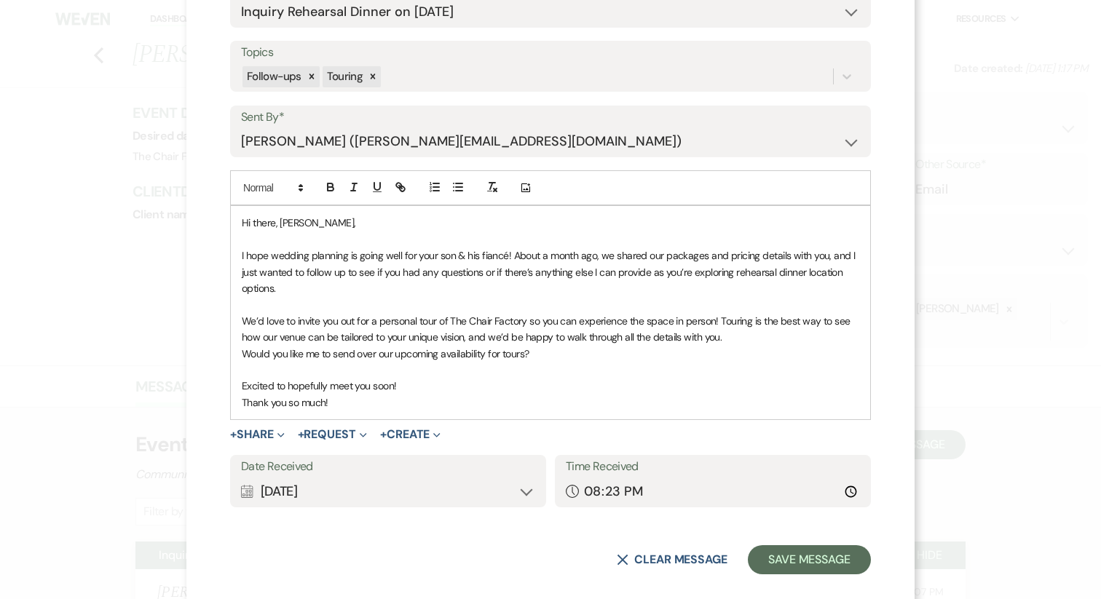
scroll to position [147, 0]
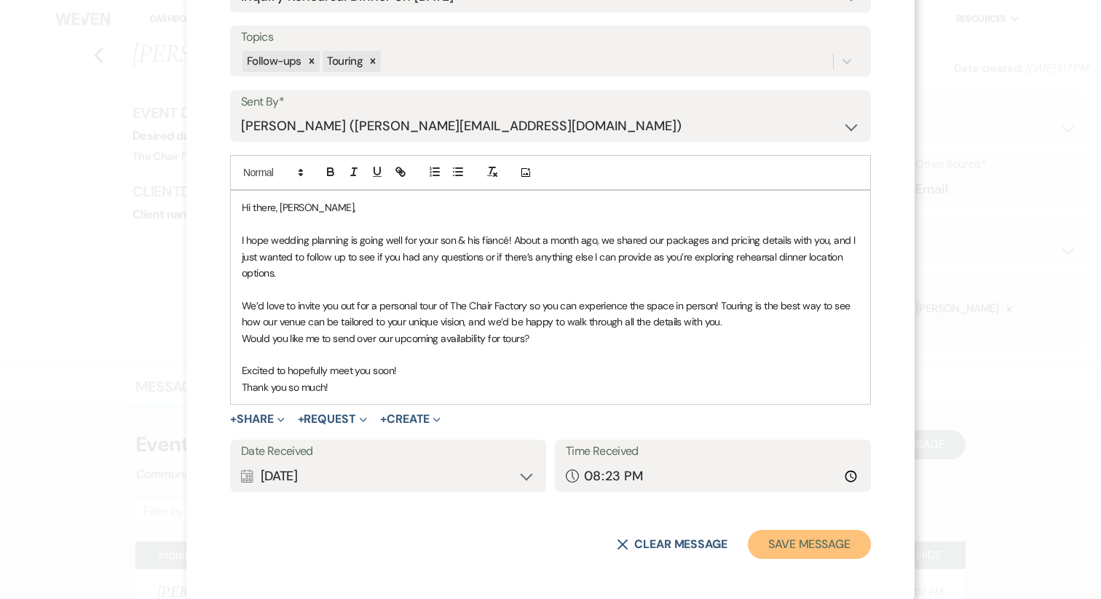
click at [808, 539] on button "Save Message" at bounding box center [809, 544] width 123 height 29
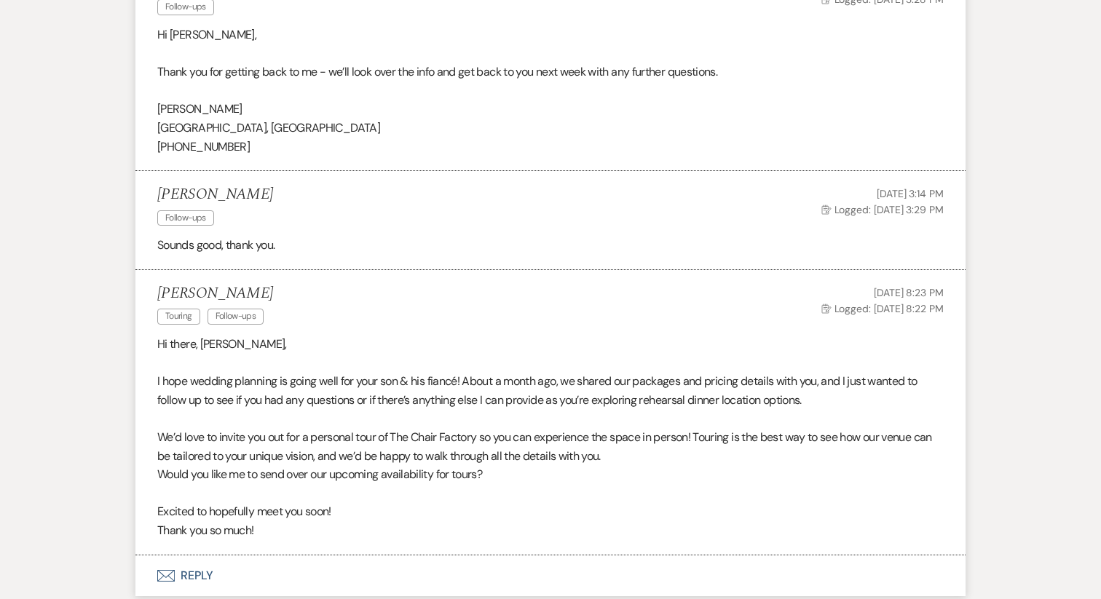
scroll to position [1759, 0]
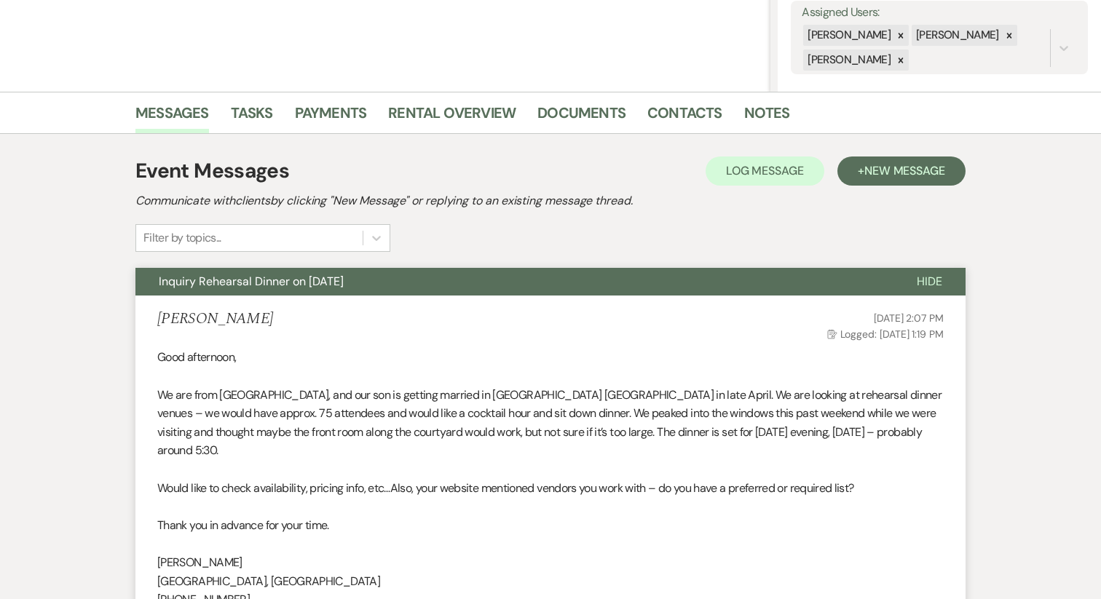
click at [249, 274] on span "Inquiry Rehearsal Dinner on [DATE]" at bounding box center [251, 281] width 185 height 15
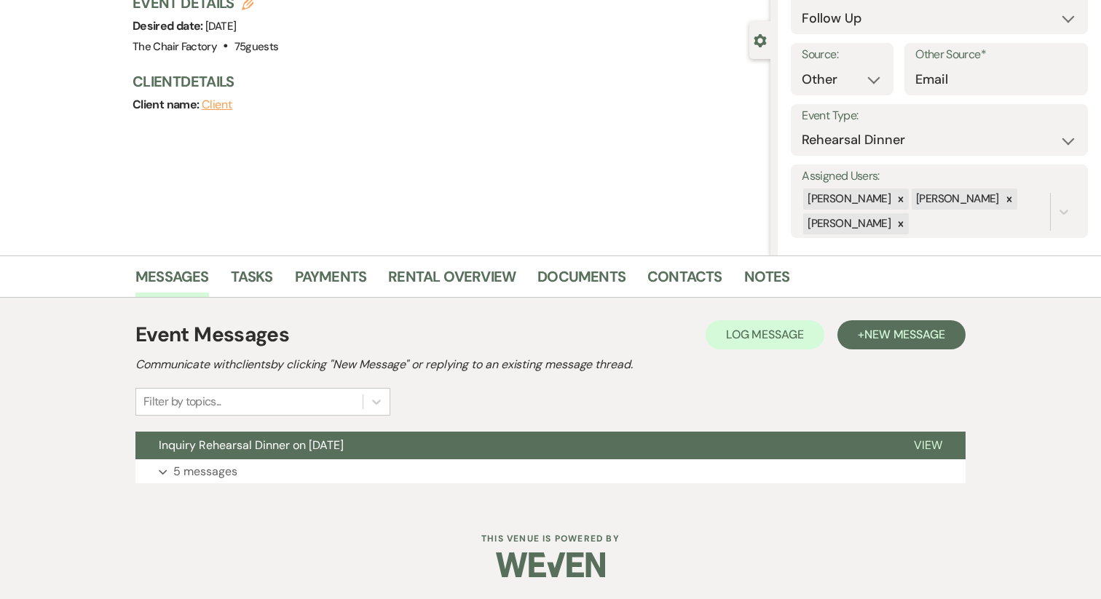
scroll to position [0, 0]
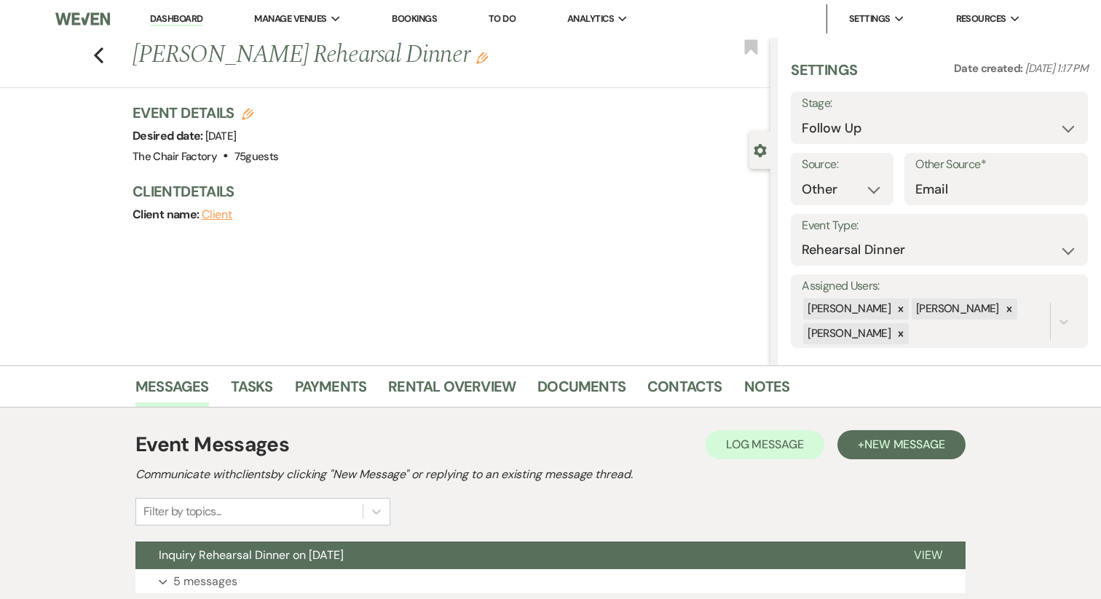
click at [162, 18] on link "Dashboard" at bounding box center [176, 19] width 52 height 14
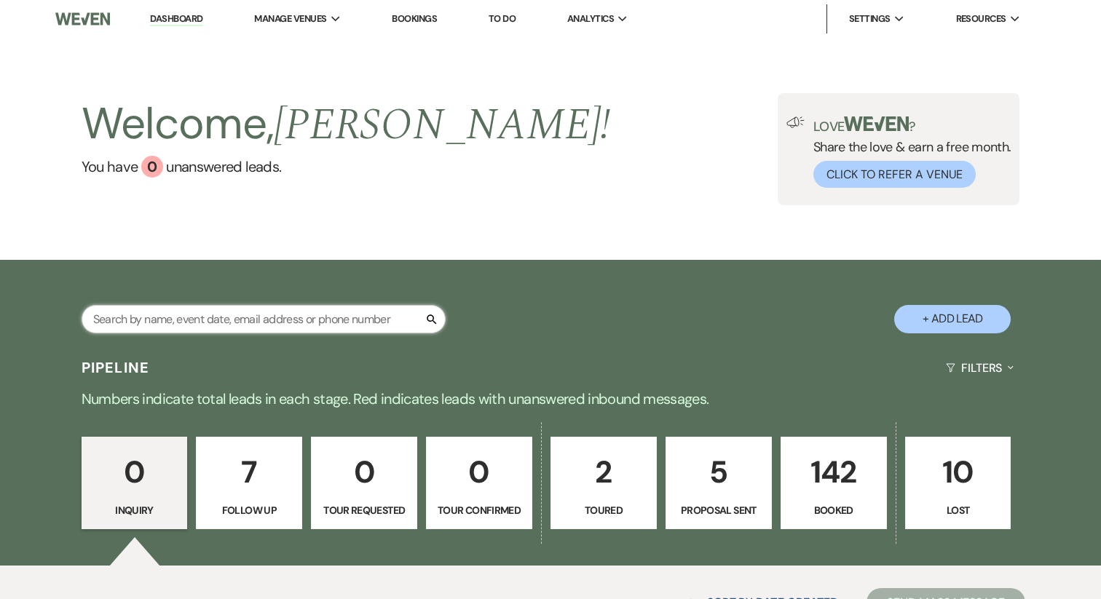
click at [191, 319] on input "text" at bounding box center [264, 319] width 364 height 28
type input "jordan well"
select select "9"
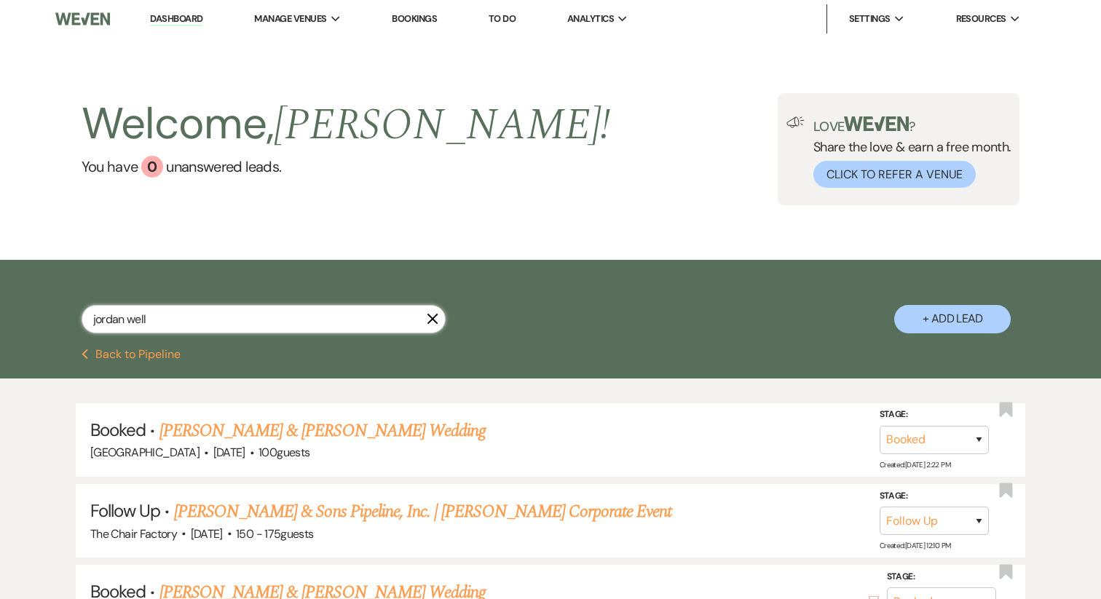
type input "jordan well"
click at [427, 319] on icon "X" at bounding box center [433, 319] width 12 height 12
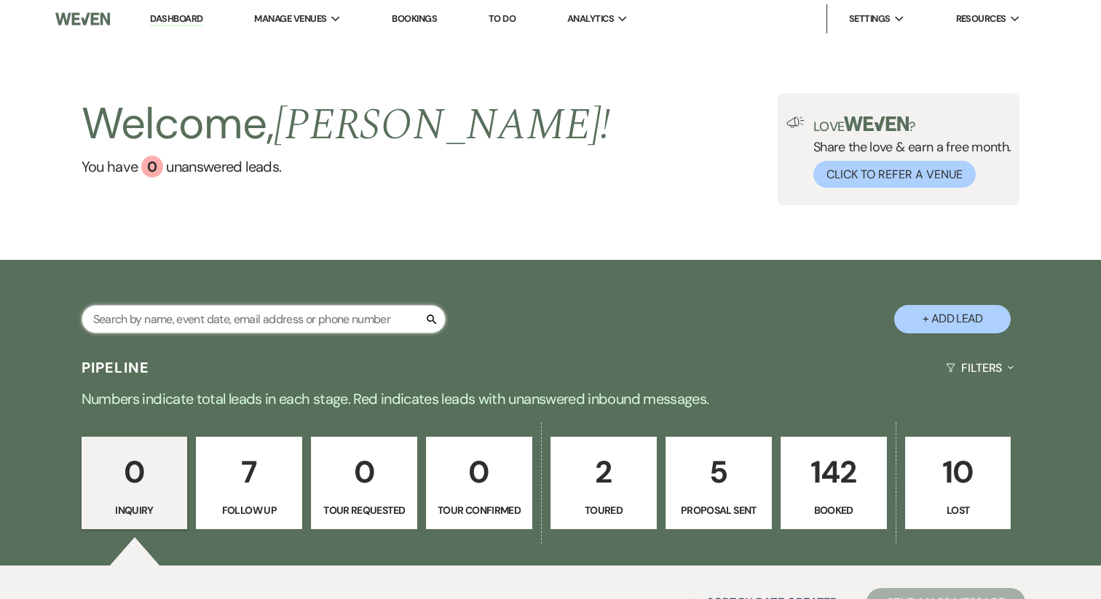
click at [363, 321] on input "text" at bounding box center [264, 319] width 364 height 28
type input "[PERSON_NAME]"
select select "9"
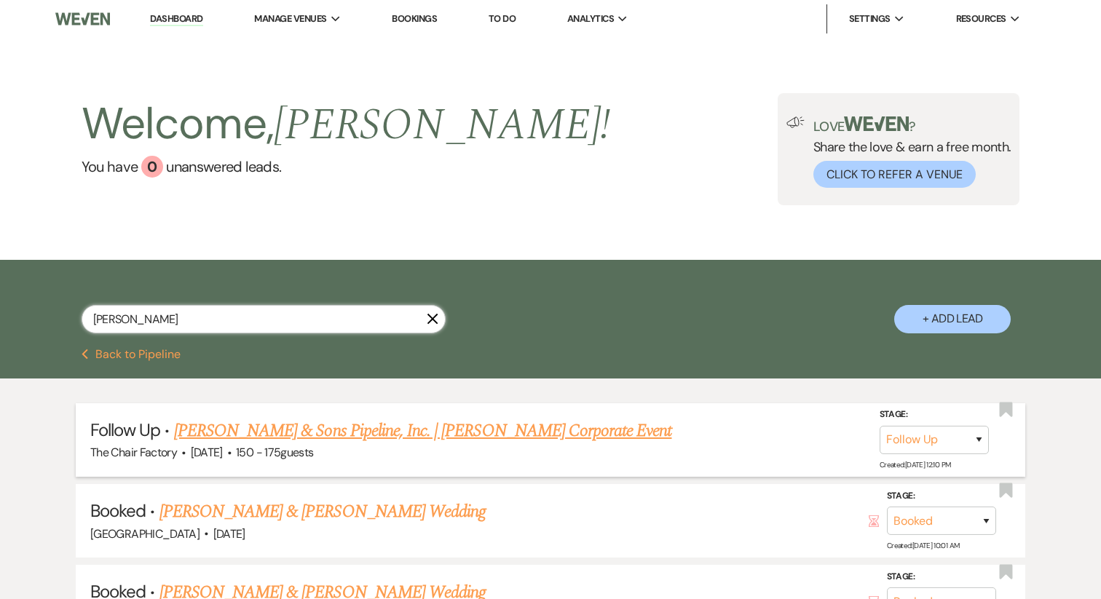
type input "[PERSON_NAME]"
click at [395, 435] on link "[PERSON_NAME] & Sons Pipeline, Inc. | [PERSON_NAME] Corporate Event" at bounding box center [423, 431] width 498 height 26
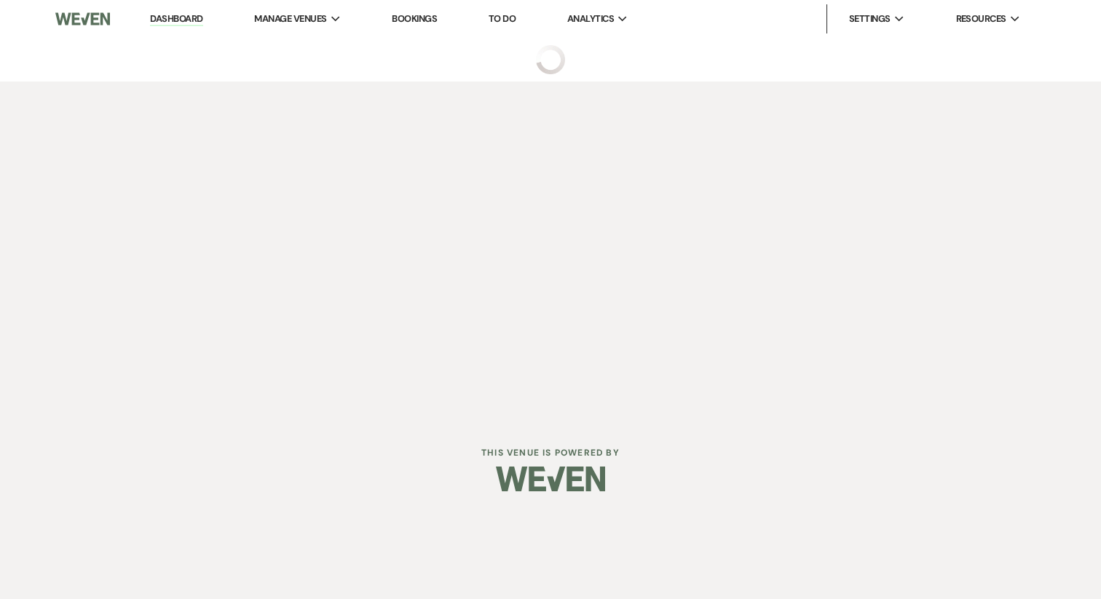
select select "9"
select select "14"
select select "9"
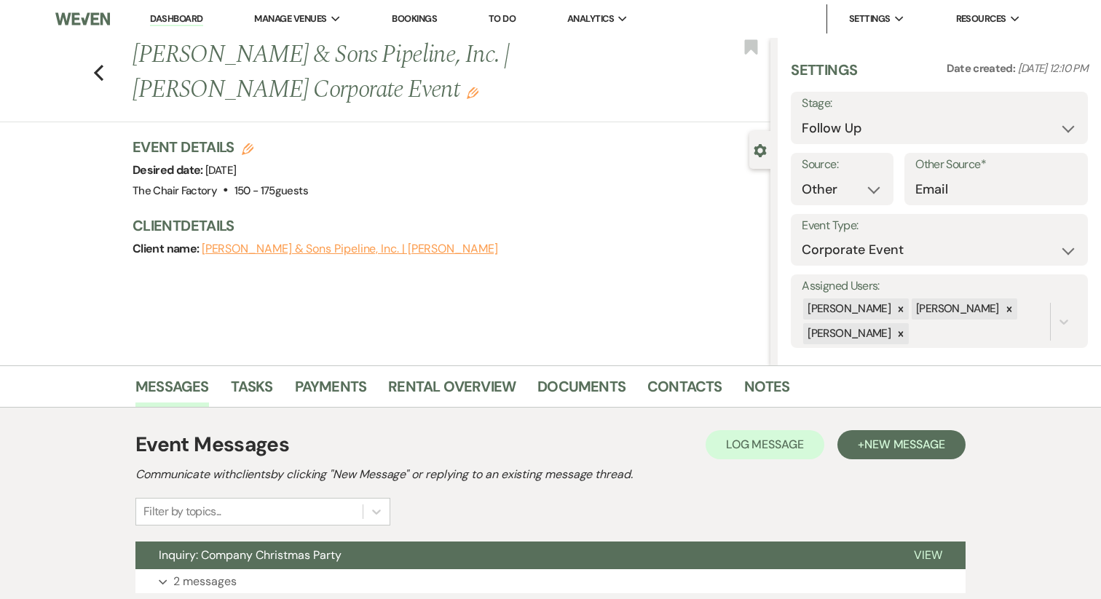
scroll to position [110, 0]
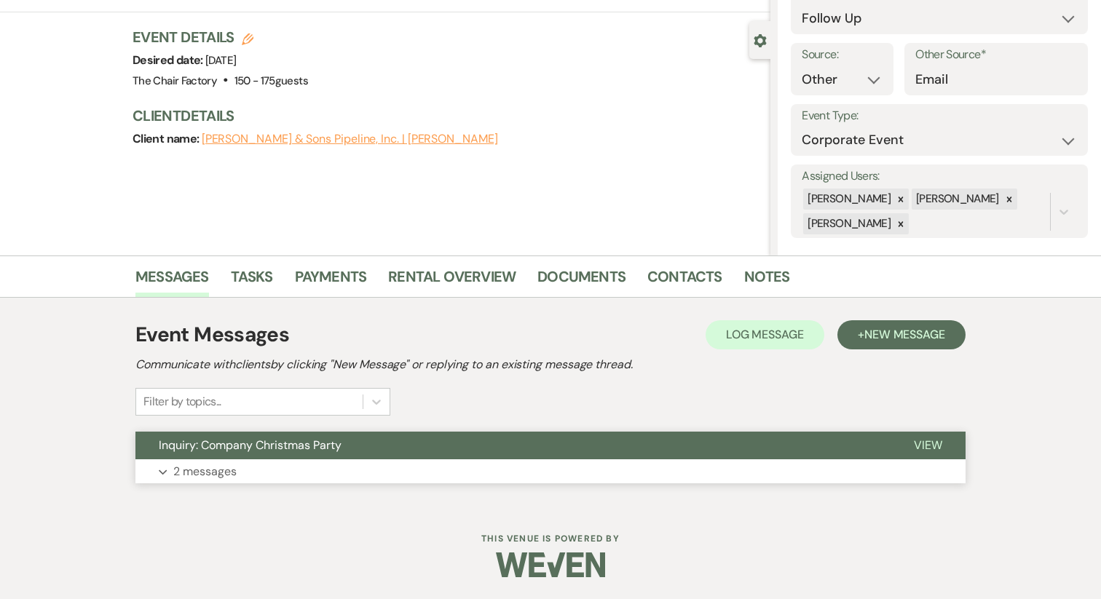
click at [303, 462] on button "Expand 2 messages" at bounding box center [550, 471] width 830 height 25
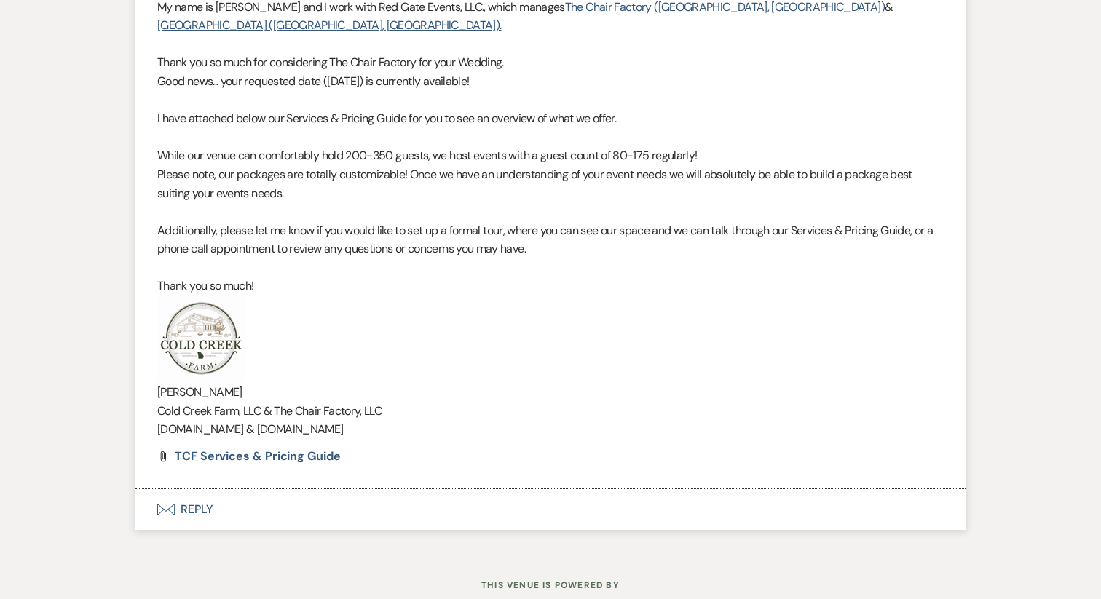
scroll to position [1093, 0]
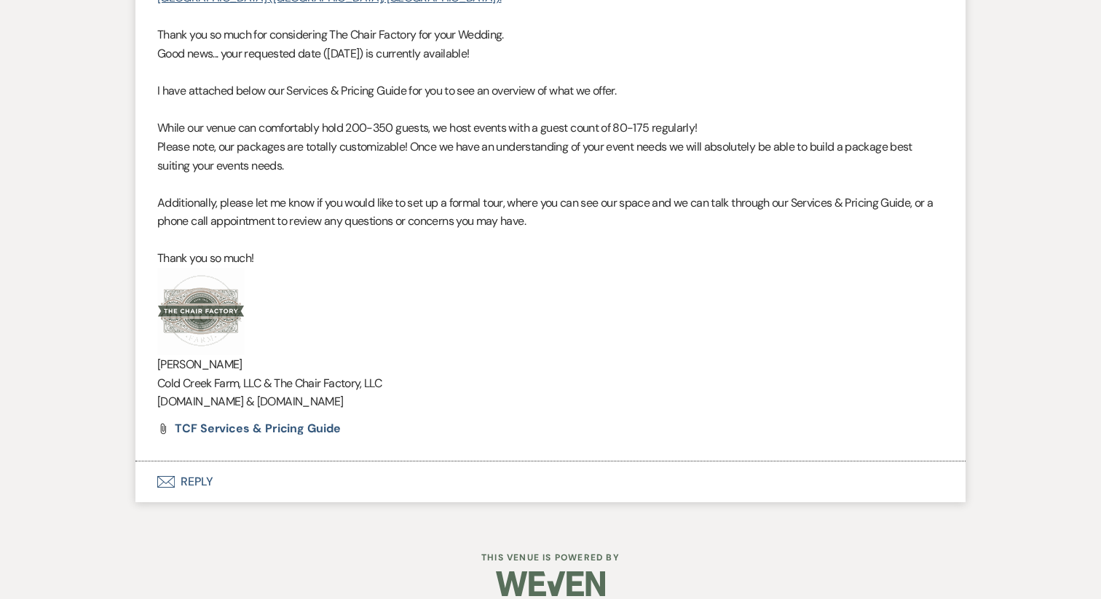
click at [199, 463] on button "Envelope Reply" at bounding box center [550, 482] width 830 height 41
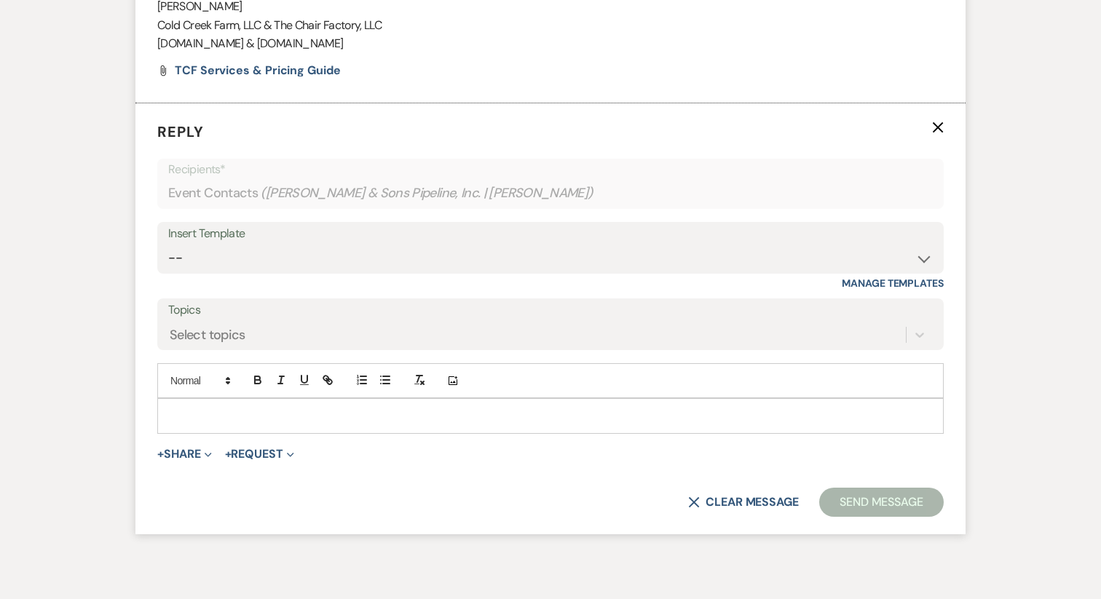
scroll to position [1452, 0]
click at [248, 407] on p at bounding box center [550, 415] width 763 height 16
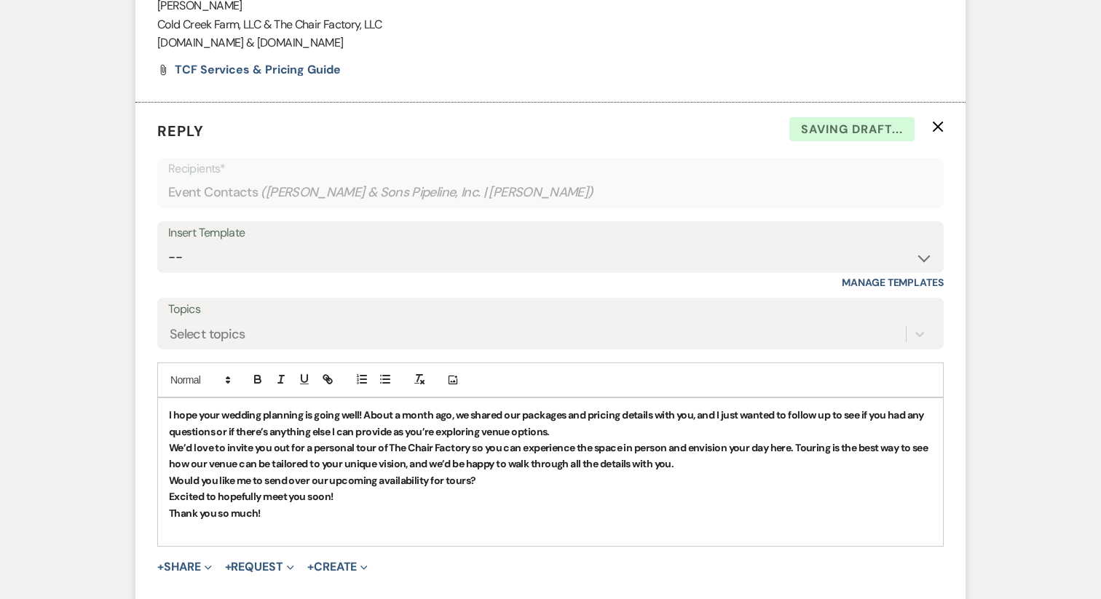
click at [242, 408] on strong "I hope your wedding planning is going well! About a month ago, we shared our pa…" at bounding box center [547, 422] width 756 height 29
click at [164, 398] on div "I hope your planning is going well! About a month ago, we shared our packages a…" at bounding box center [550, 472] width 785 height 148
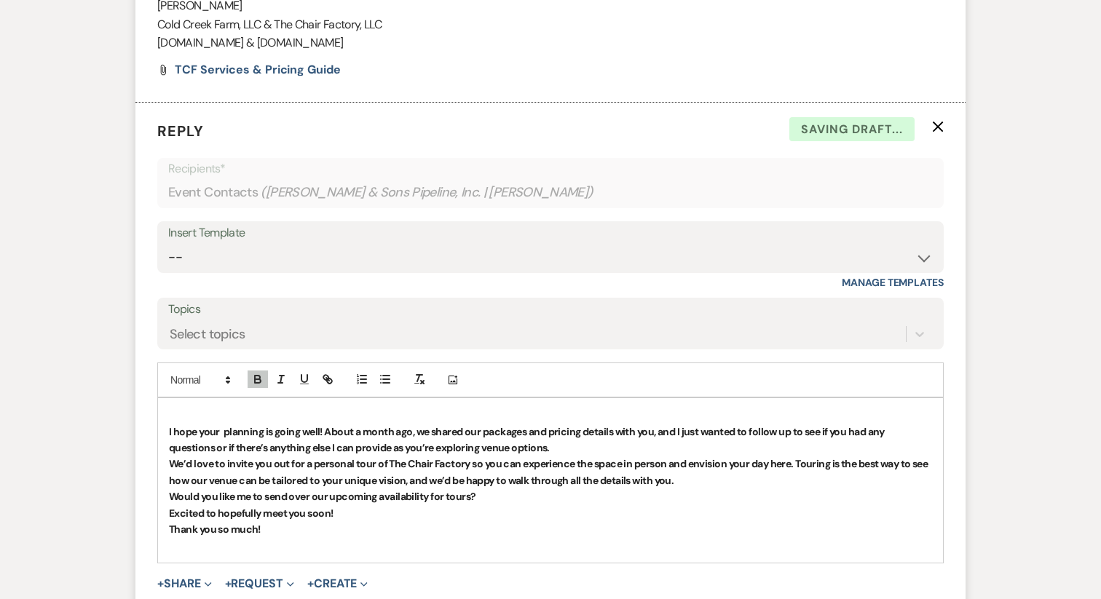
click at [169, 407] on p at bounding box center [550, 415] width 763 height 16
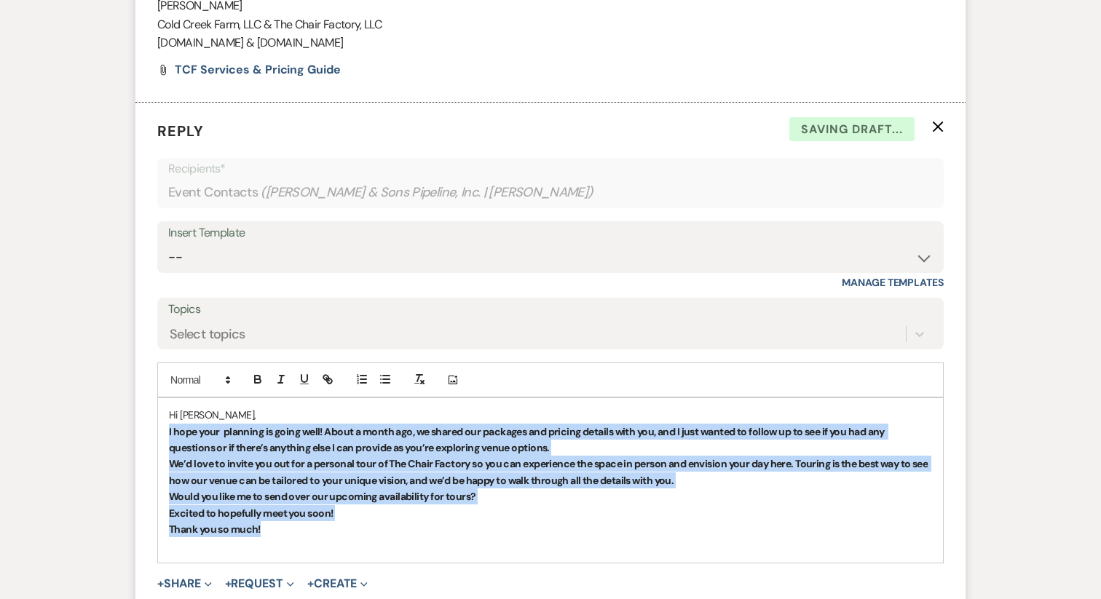
drag, startPoint x: 269, startPoint y: 516, endPoint x: 142, endPoint y: 405, distance: 168.2
click at [142, 405] on form "Reply X Saving draft... Recipients* Event Contacts ( [PERSON_NAME] & Sons Pipel…" at bounding box center [550, 383] width 830 height 561
click at [256, 373] on icon "button" at bounding box center [257, 379] width 13 height 13
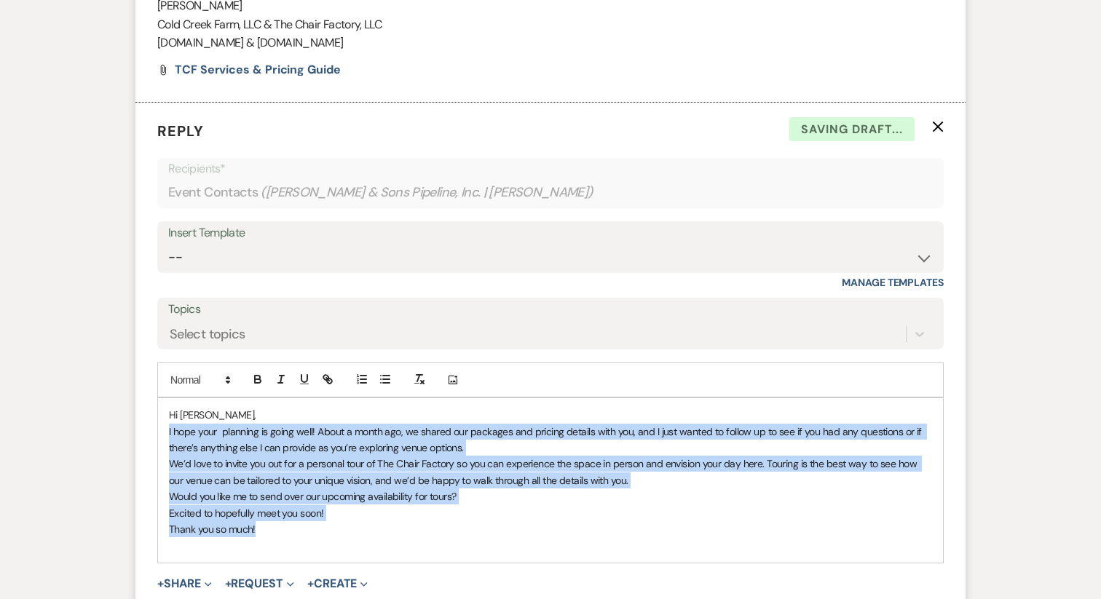
click at [278, 465] on span "We’d love to invite you out for a personal tour of The Chair Factory so you can…" at bounding box center [544, 471] width 751 height 29
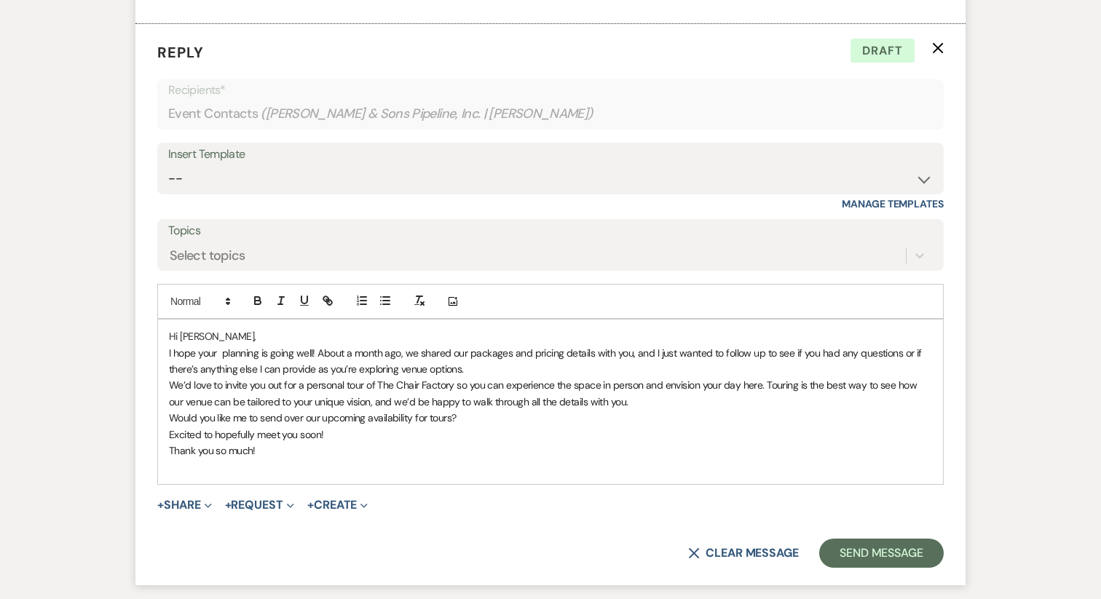
scroll to position [1543, 0]
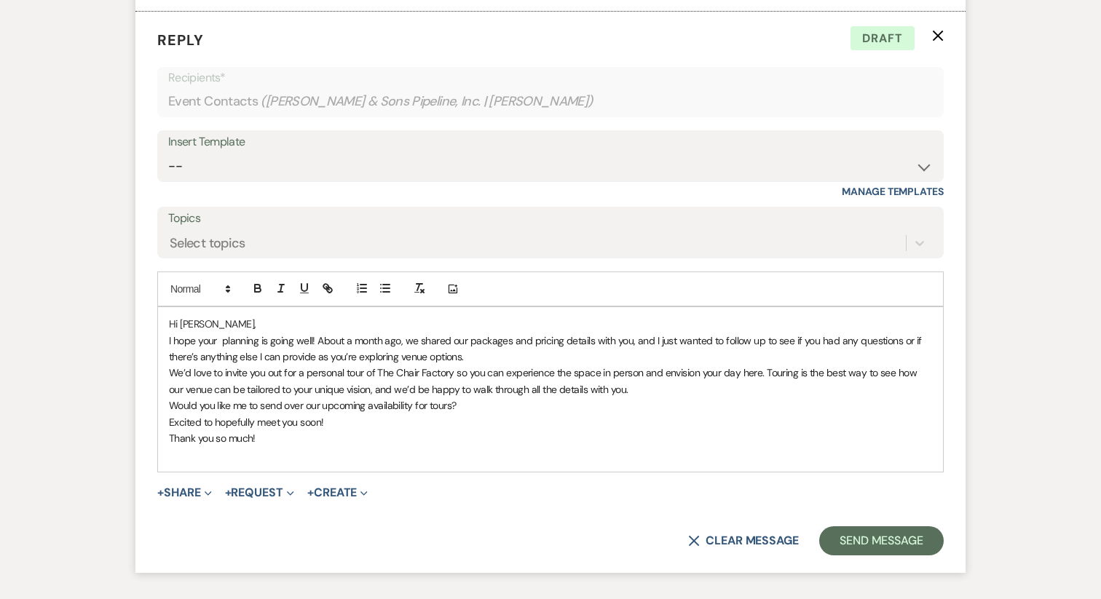
click at [478, 338] on p "I hope your planning is going well! About a month ago, we shared our packages a…" at bounding box center [550, 349] width 763 height 33
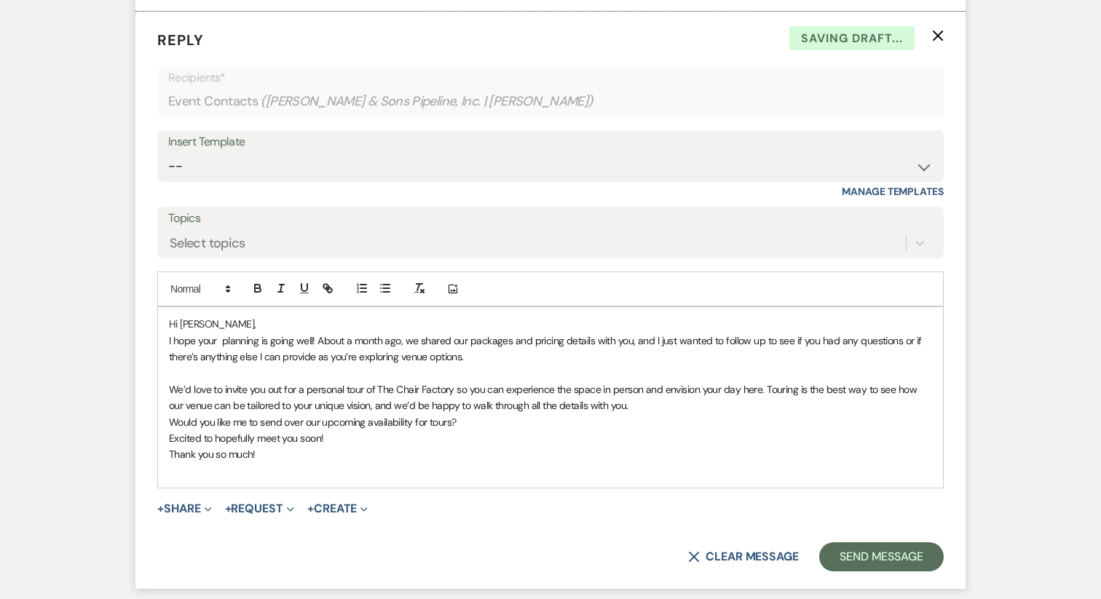
click at [269, 316] on p "Hi [PERSON_NAME]," at bounding box center [550, 324] width 763 height 16
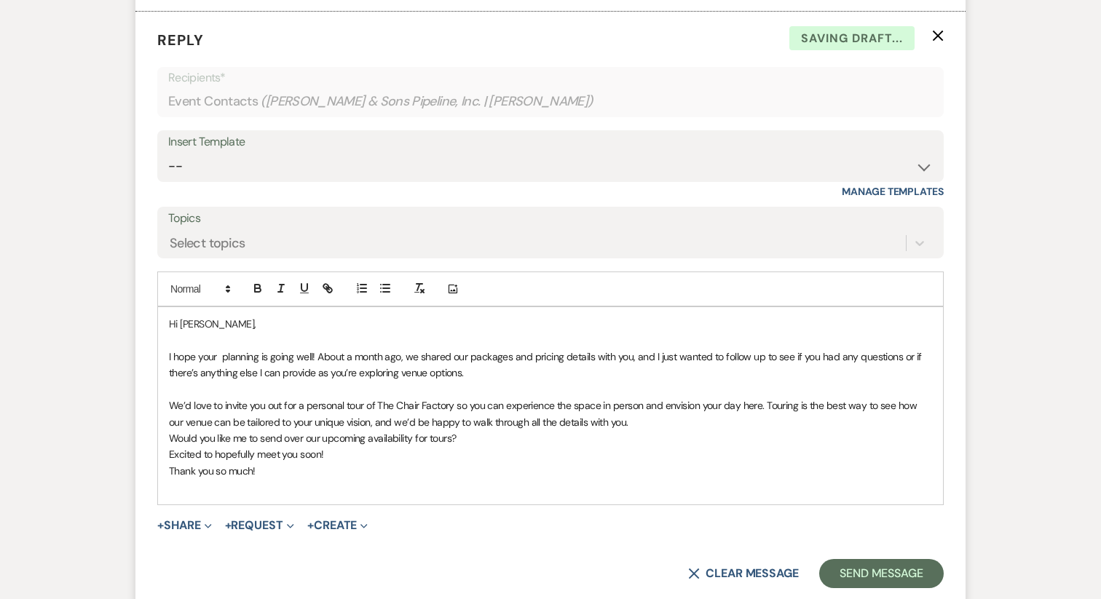
click at [614, 405] on p "We’d love to invite you out for a personal tour of The Chair Factory so you can…" at bounding box center [550, 413] width 763 height 33
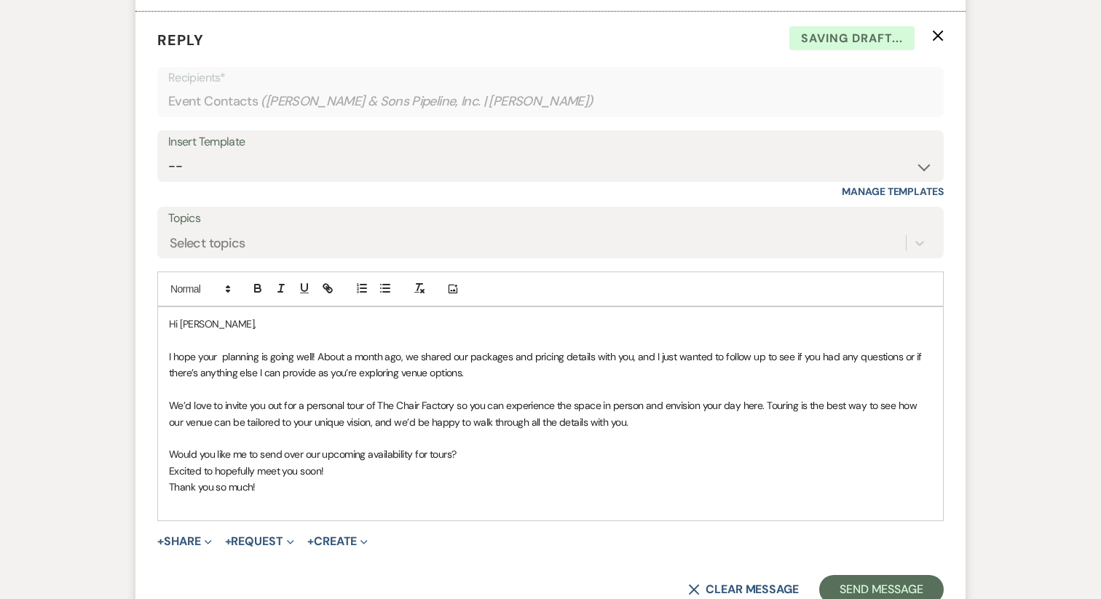
click at [716, 399] on span "We’d love to invite you out for a personal tour of The Chair Factory so you can…" at bounding box center [544, 413] width 751 height 29
click at [726, 399] on span "We’d love to invite you out for a personal tour of The Chair Factory so you can…" at bounding box center [544, 413] width 751 height 29
click at [717, 430] on p at bounding box center [550, 438] width 763 height 16
click at [219, 350] on span "I hope your planning is going well! About a month ago, we shared our packages a…" at bounding box center [546, 364] width 755 height 29
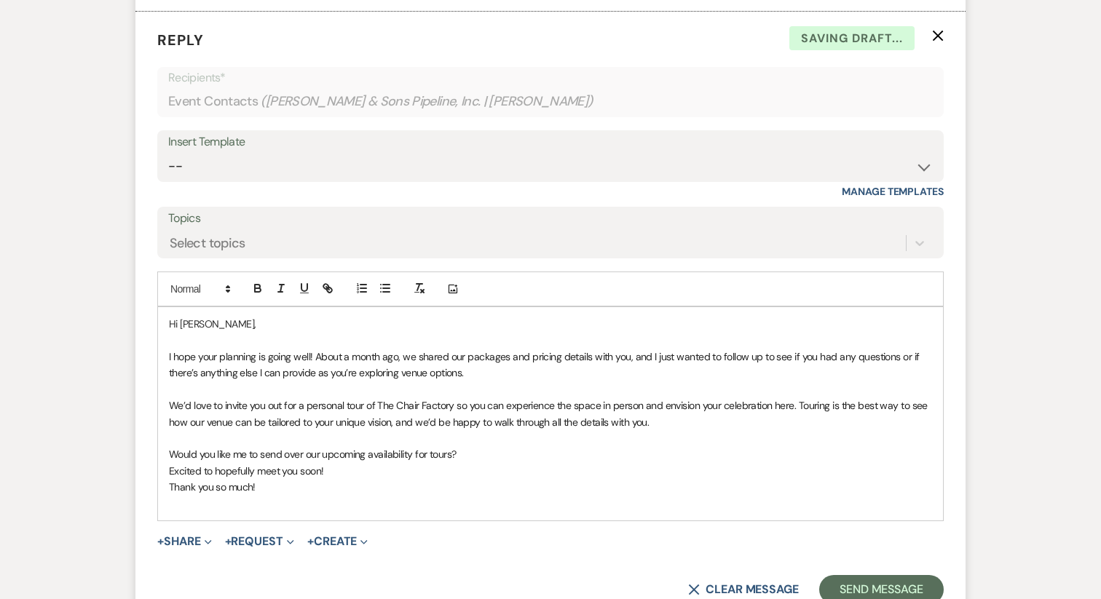
click at [331, 351] on span "I hope your planning is going well! About a month ago, we shared our packages a…" at bounding box center [545, 364] width 753 height 29
click at [468, 446] on p "Would you like me to send over our upcoming availability for tours?" at bounding box center [550, 454] width 763 height 16
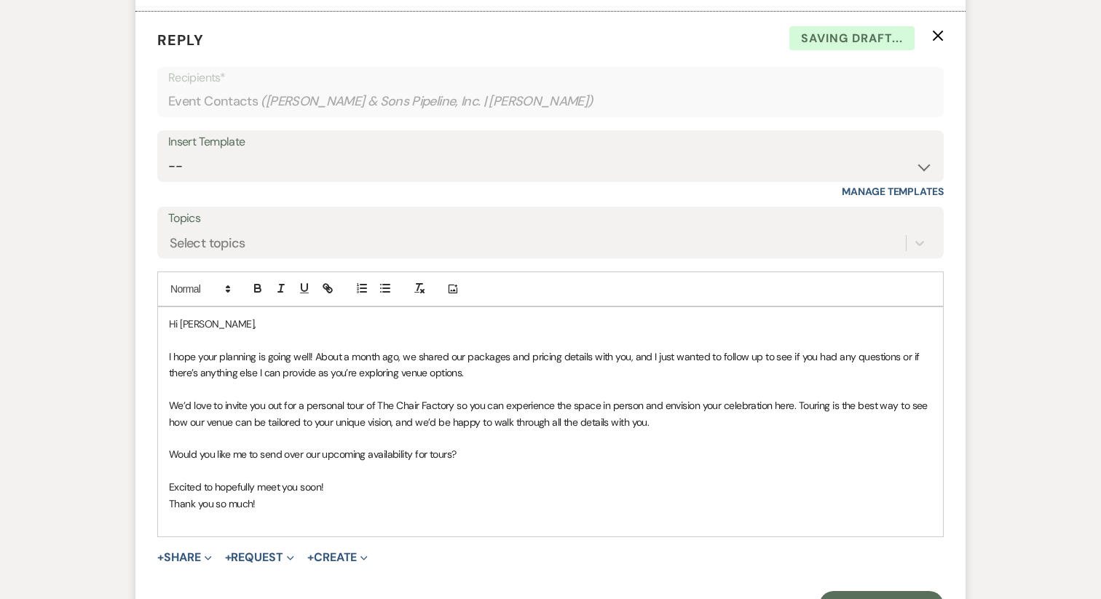
click at [341, 479] on p "Excited to hopefully meet you soon!" at bounding box center [550, 487] width 763 height 16
click at [256, 512] on p at bounding box center [550, 520] width 763 height 16
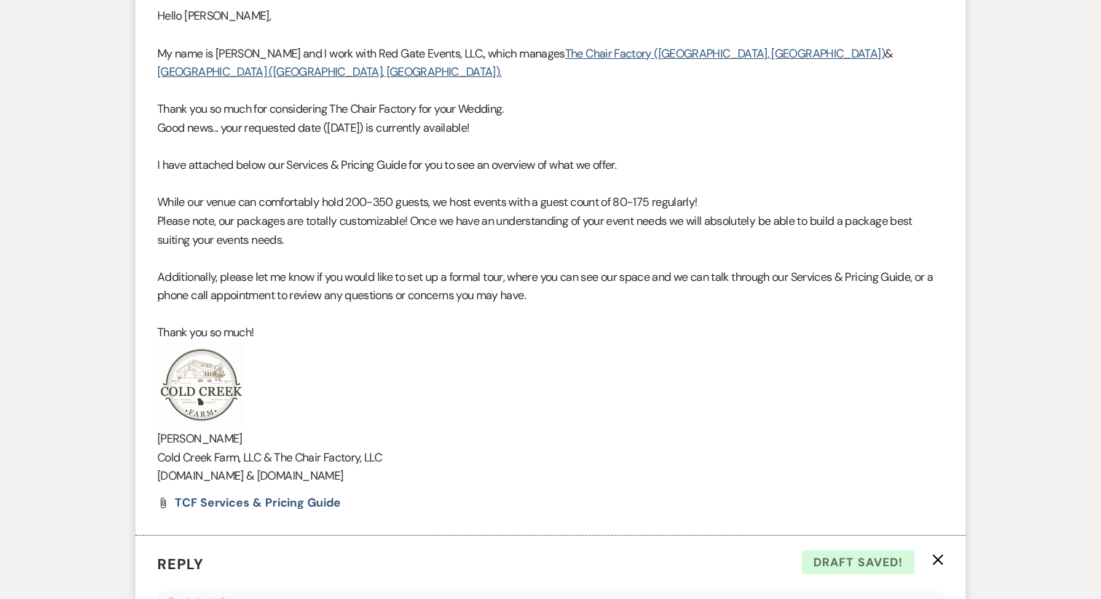
scroll to position [1029, 0]
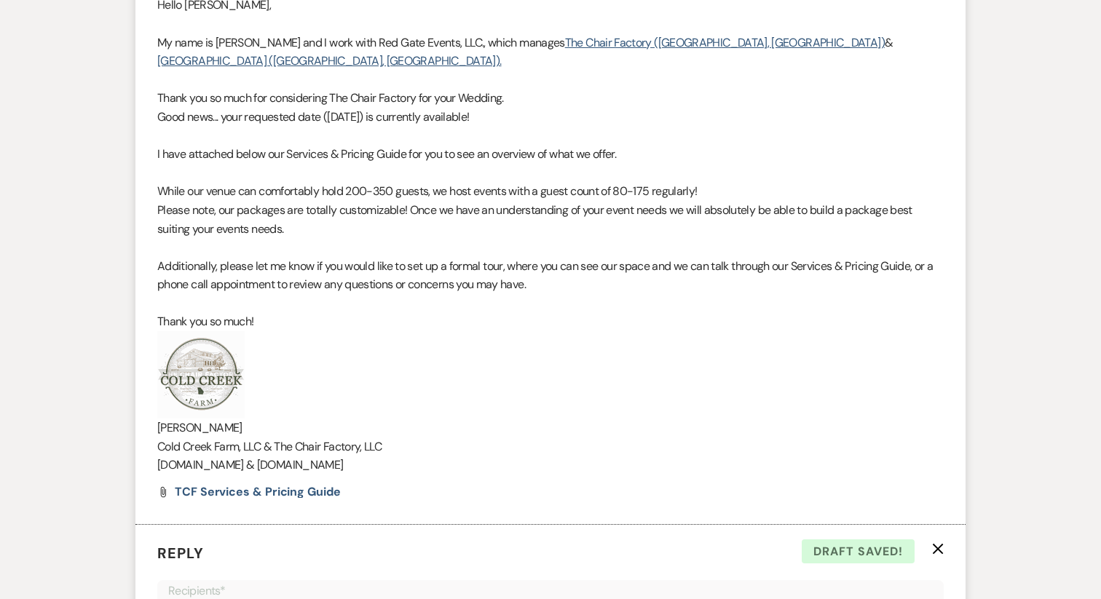
drag, startPoint x: 469, startPoint y: 451, endPoint x: 181, endPoint y: 363, distance: 301.4
click at [181, 363] on div "Hello [PERSON_NAME], My name is [PERSON_NAME] and I work with Red Gate Events, …" at bounding box center [550, 235] width 786 height 478
copy div "[PERSON_NAME] Cold Creek Farm, LLC & The Chair Factory, LLC [DOMAIN_NAME] & [DO…"
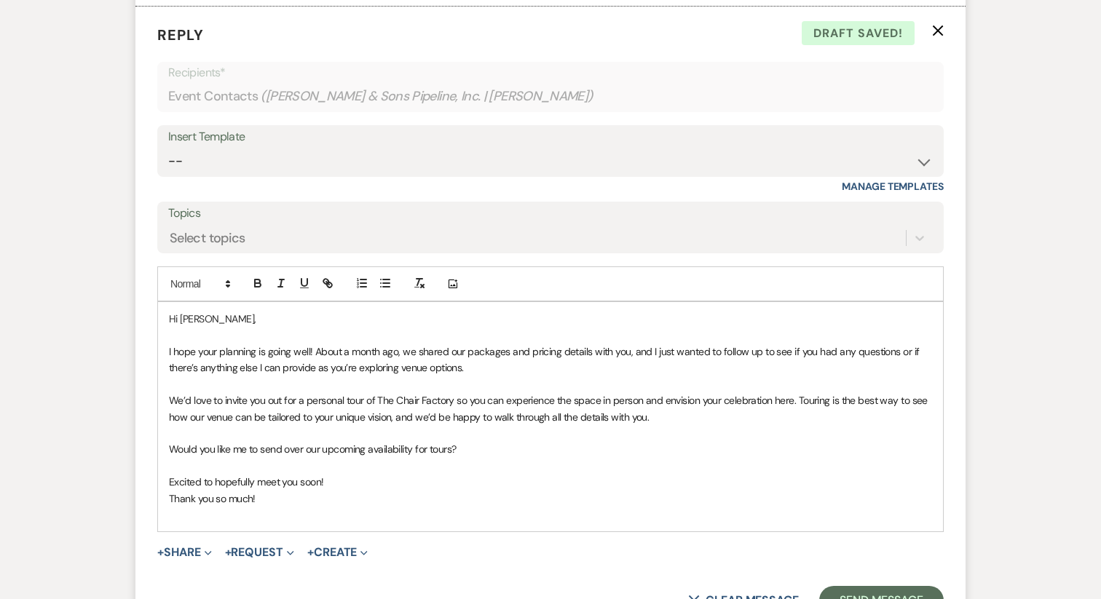
scroll to position [1567, 0]
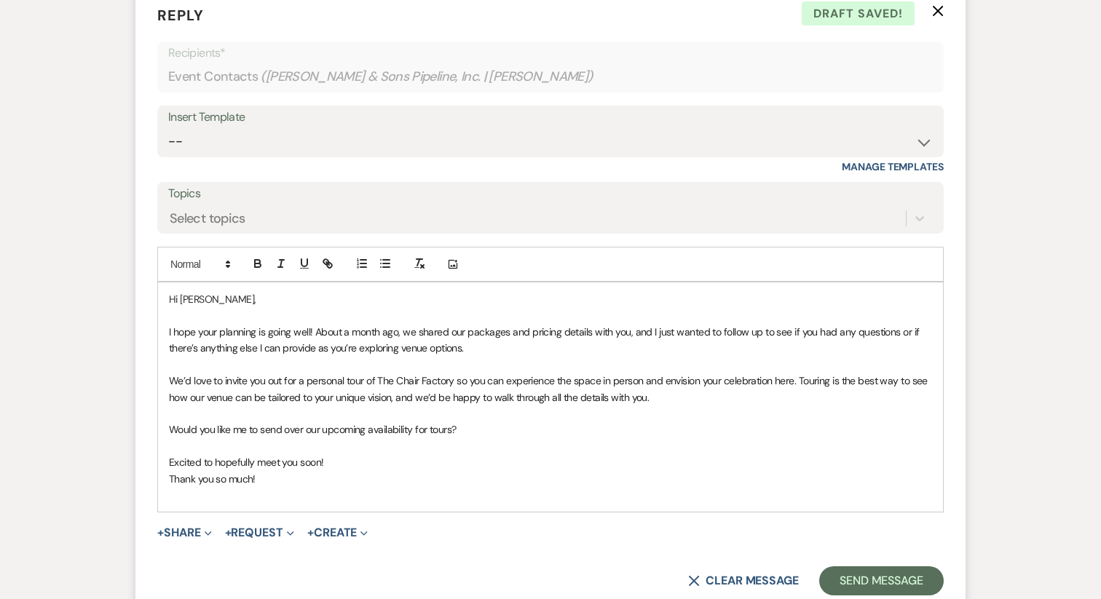
click at [191, 487] on p at bounding box center [550, 495] width 763 height 16
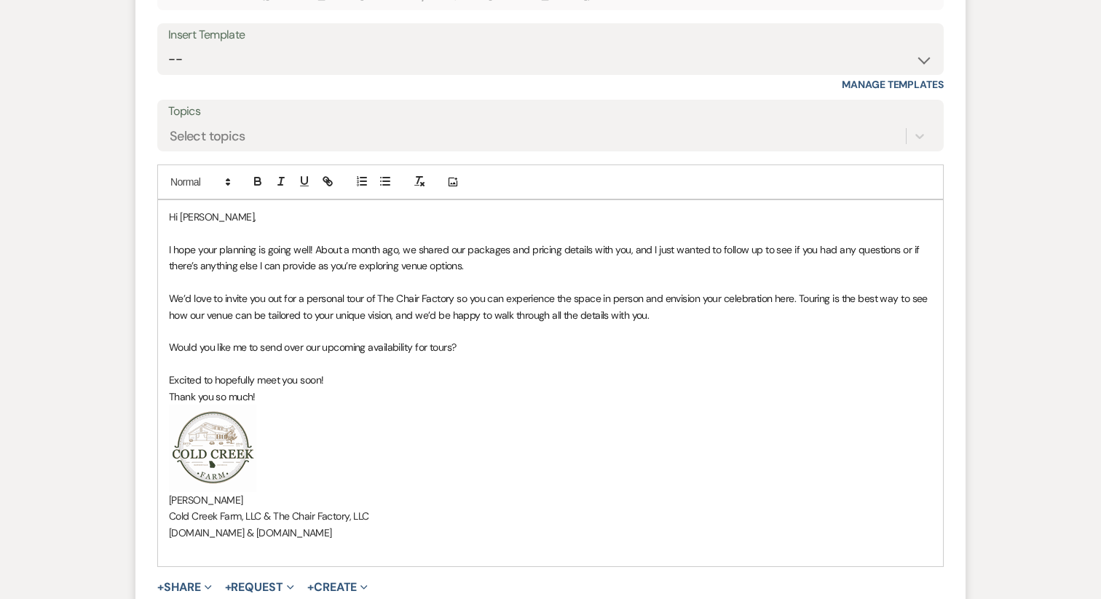
scroll to position [1652, 0]
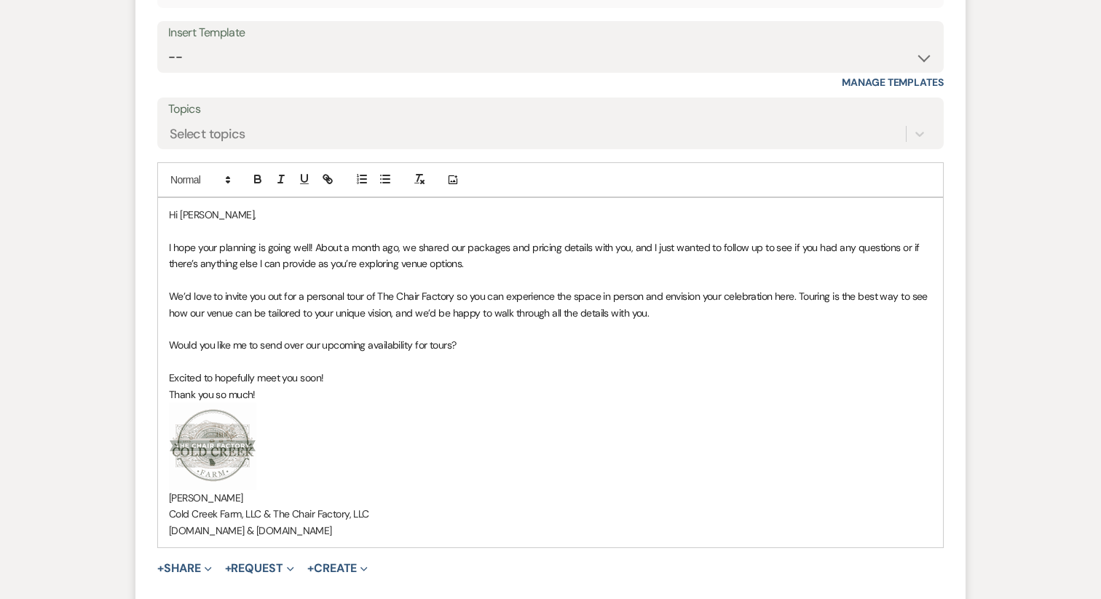
click at [235, 490] on p "[PERSON_NAME]" at bounding box center [550, 498] width 763 height 16
drag, startPoint x: 358, startPoint y: 475, endPoint x: 225, endPoint y: 475, distance: 133.2
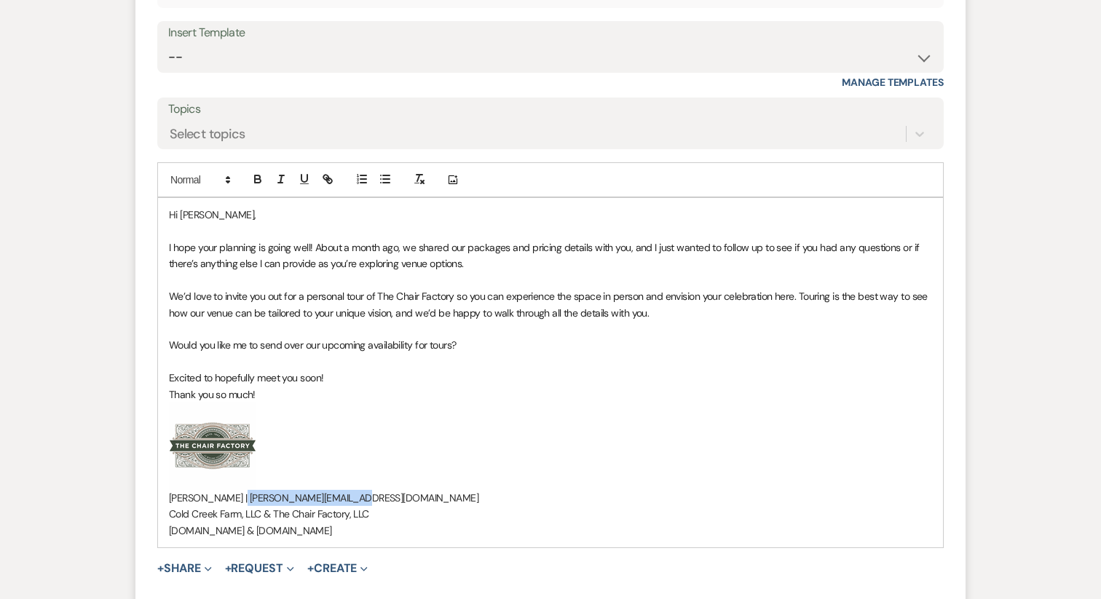
click at [225, 490] on p "[PERSON_NAME] | [PERSON_NAME][EMAIL_ADDRESS][DOMAIN_NAME]" at bounding box center [550, 498] width 763 height 16
click at [387, 464] on p "﻿ ﻿" at bounding box center [550, 446] width 763 height 87
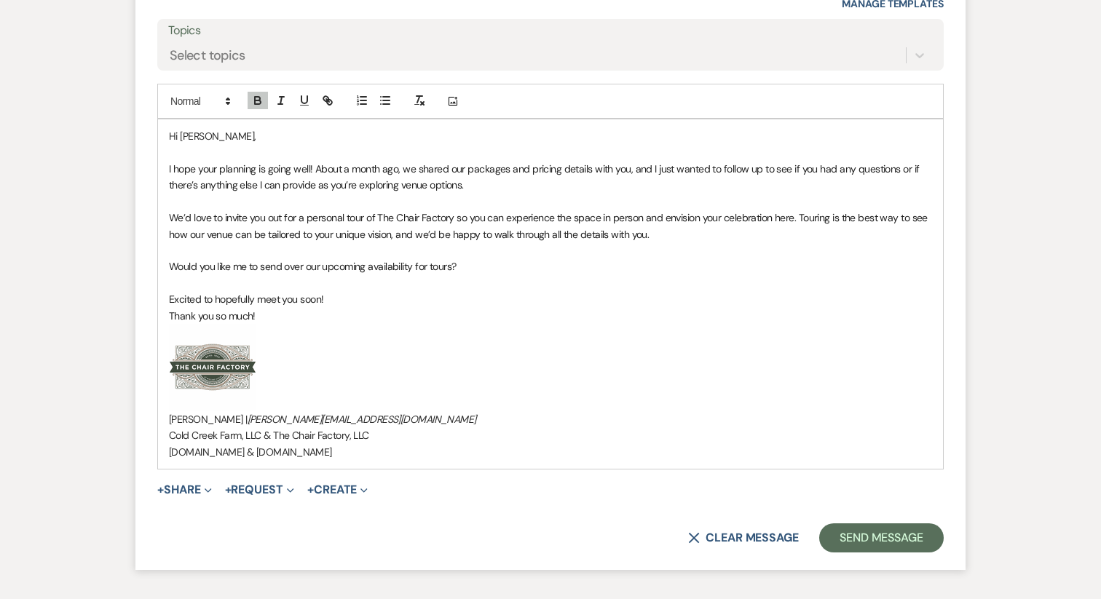
scroll to position [1728, 0]
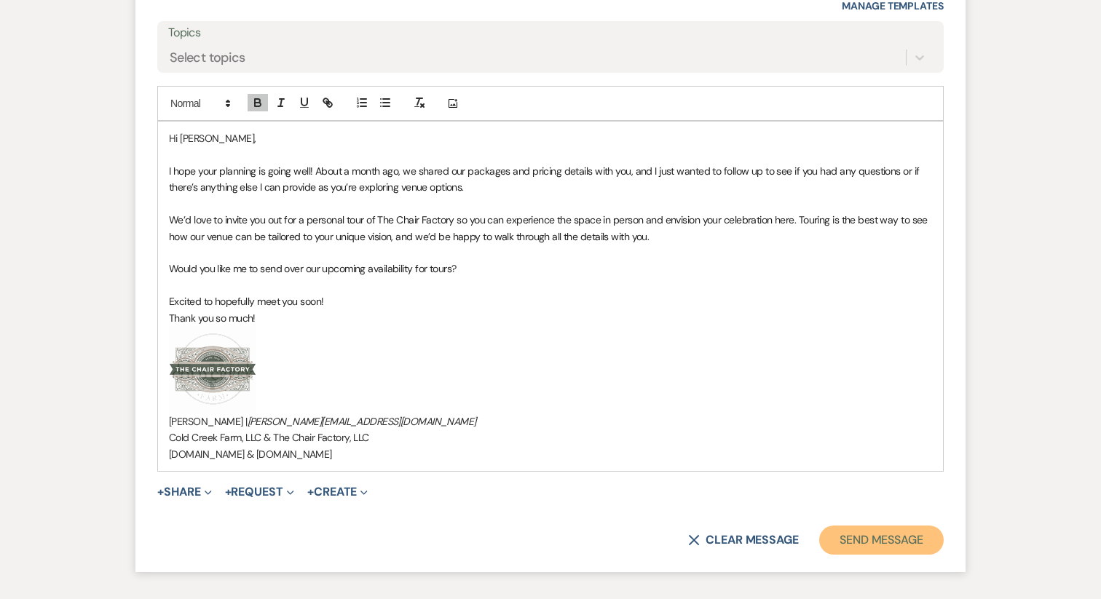
click at [874, 527] on button "Send Message" at bounding box center [881, 540] width 124 height 29
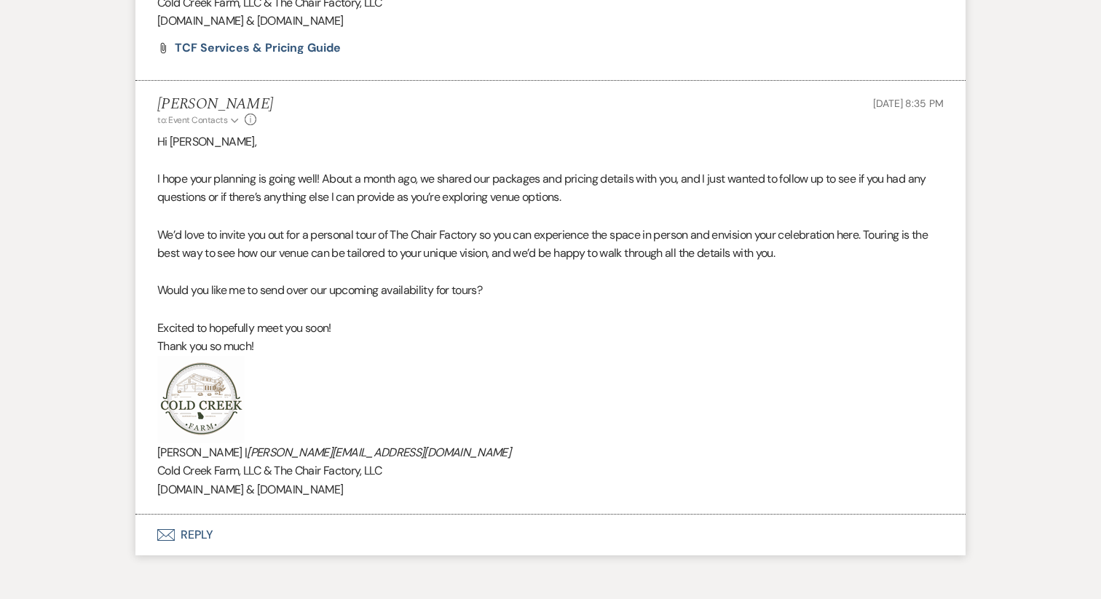
scroll to position [1469, 0]
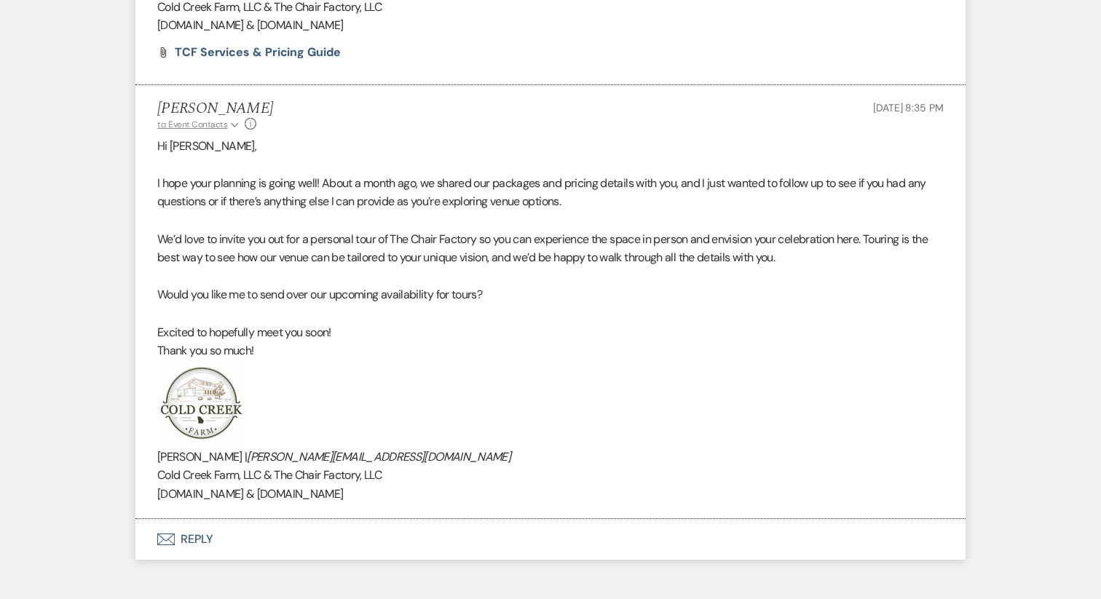
click at [231, 121] on icon "Expand" at bounding box center [235, 125] width 8 height 9
click at [231, 121] on icon "Collapse" at bounding box center [235, 125] width 8 height 9
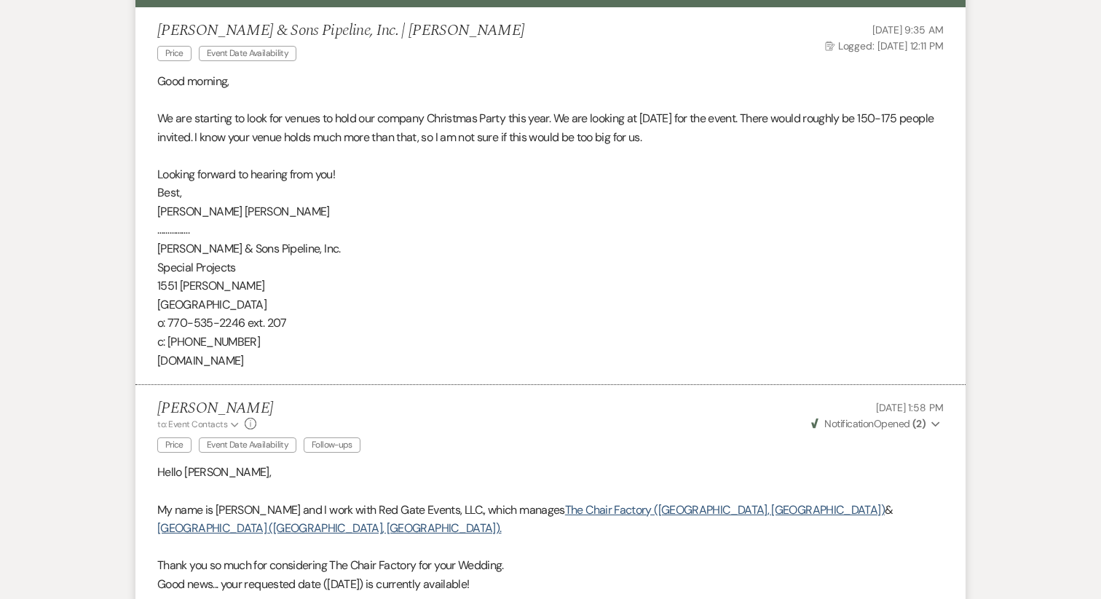
scroll to position [0, 0]
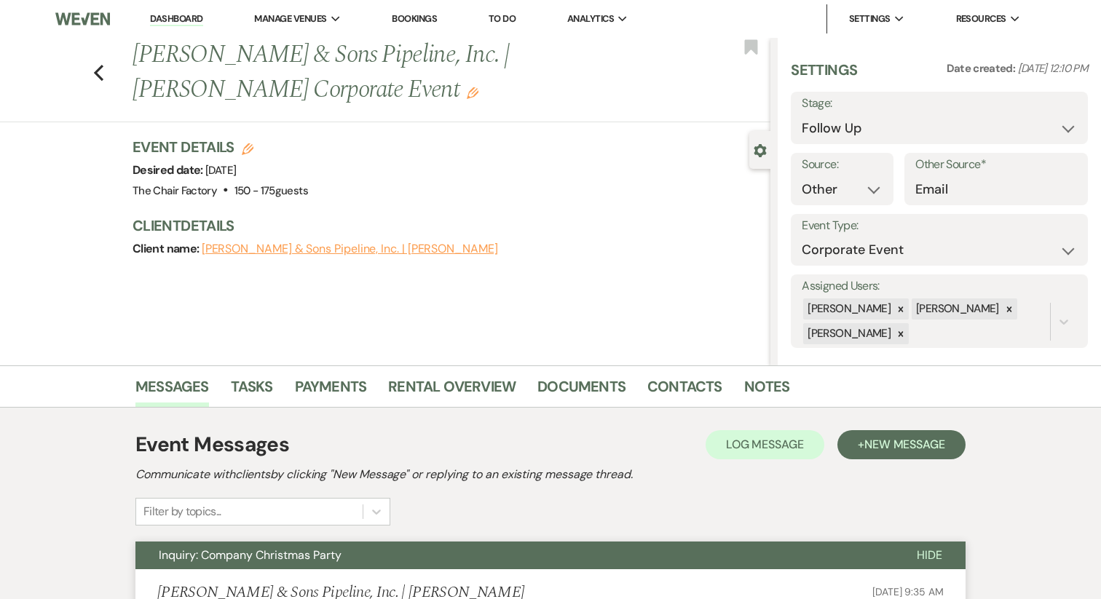
click at [168, 12] on link "Dashboard" at bounding box center [176, 19] width 52 height 14
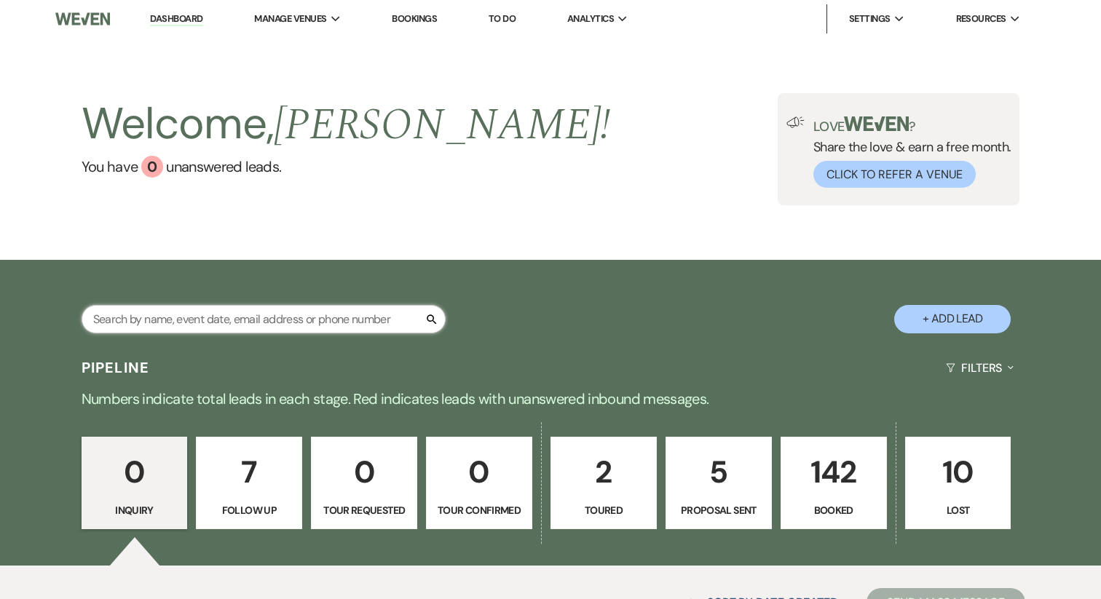
click at [181, 317] on input "text" at bounding box center [264, 319] width 364 height 28
type input "marg"
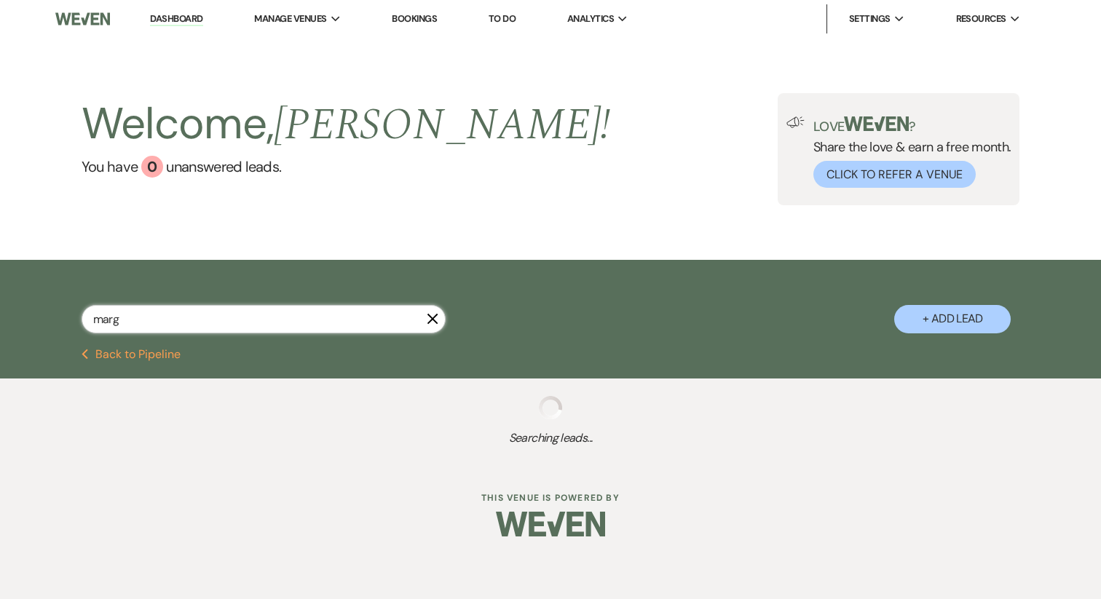
select select "9"
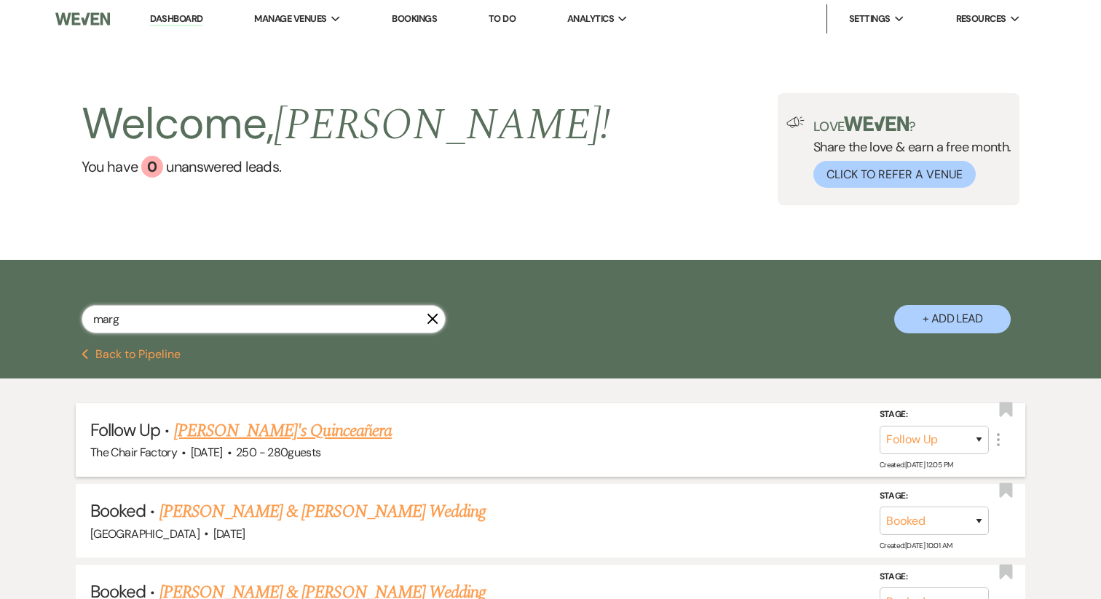
type input "marg"
click at [281, 430] on link "[PERSON_NAME]'s Quinceañera" at bounding box center [283, 431] width 218 height 26
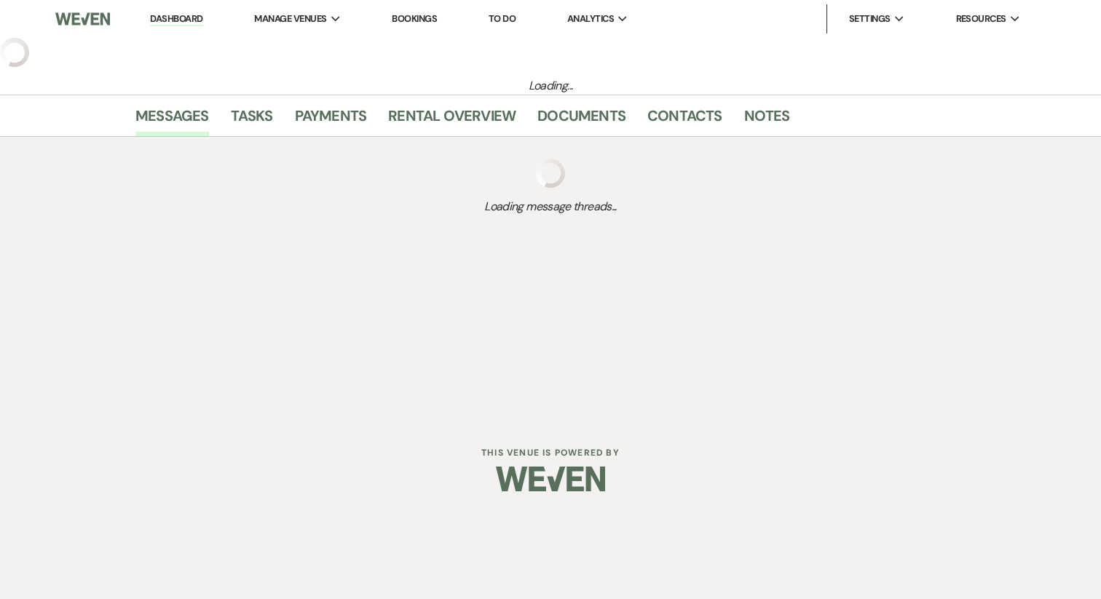
select select "9"
select select "22"
select select "15"
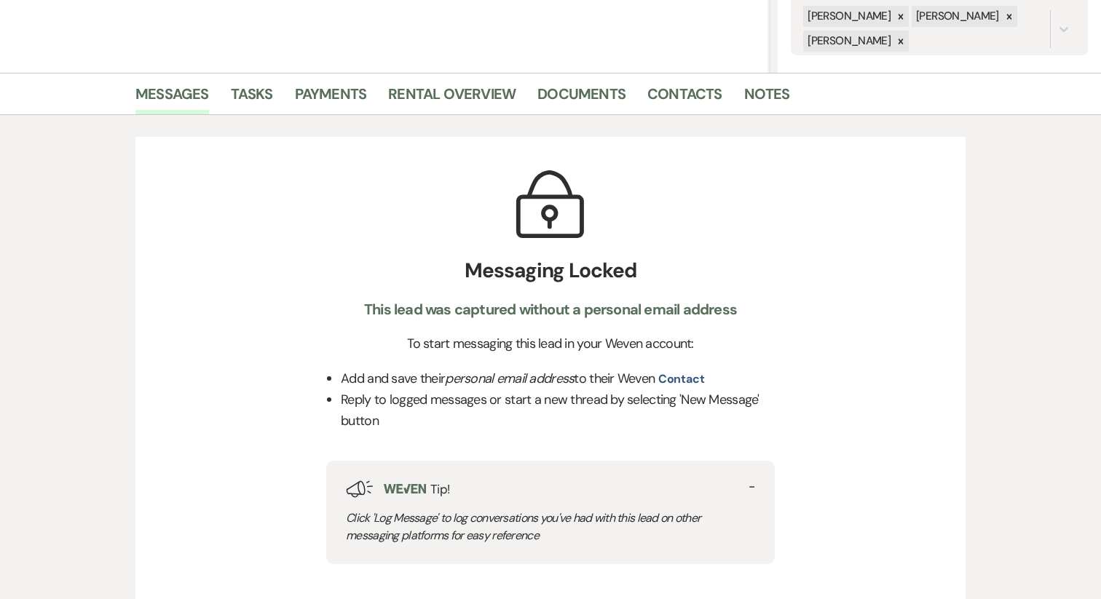
scroll to position [336, 0]
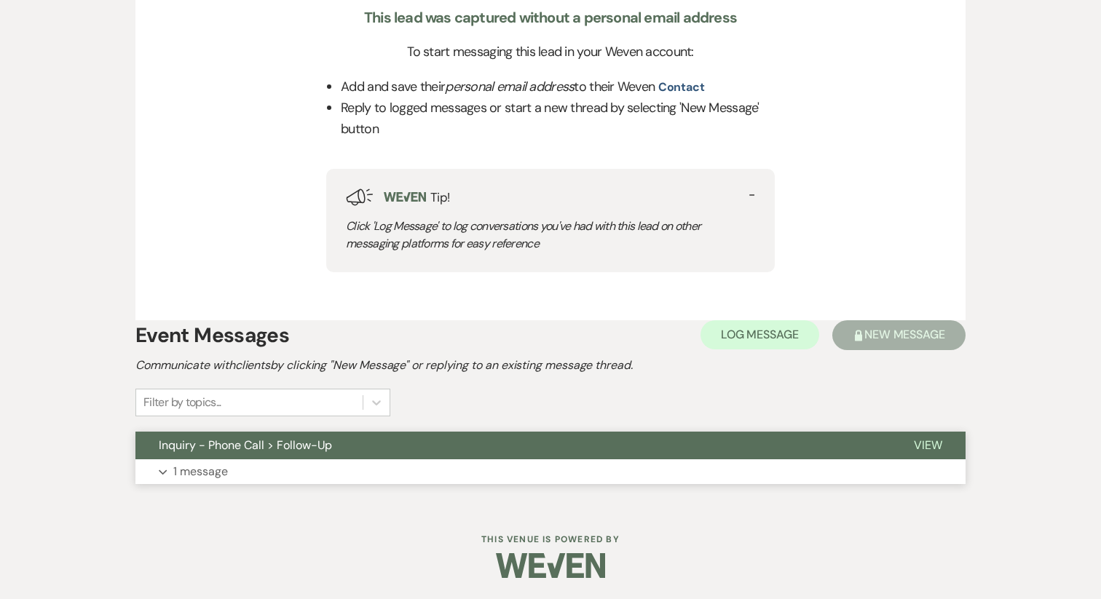
click at [272, 466] on button "Expand 1 message" at bounding box center [550, 471] width 830 height 25
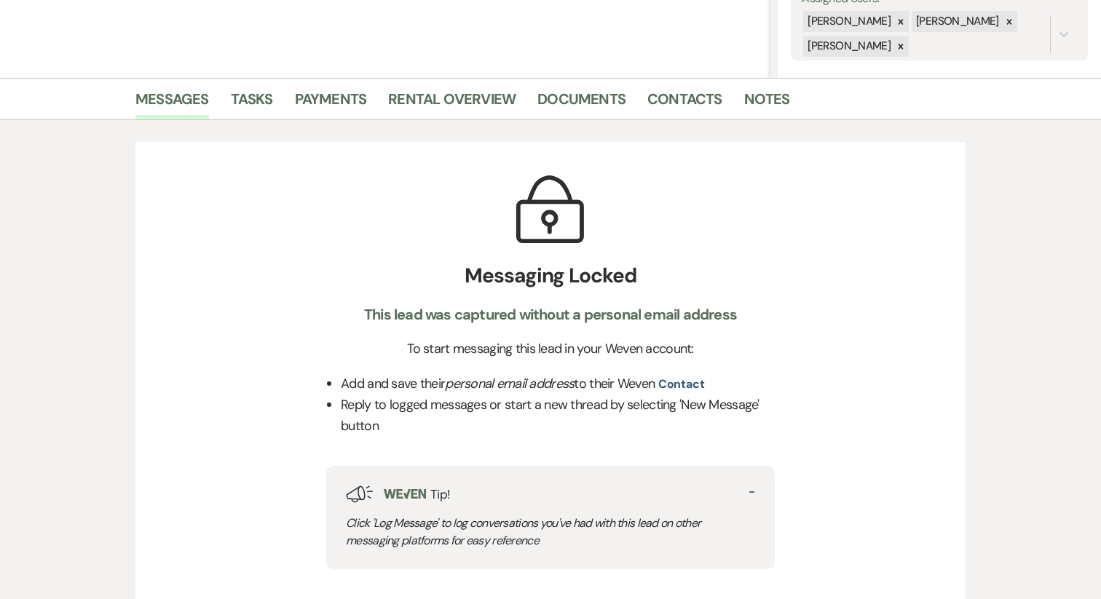
scroll to position [0, 0]
